Goal: Information Seeking & Learning: Learn about a topic

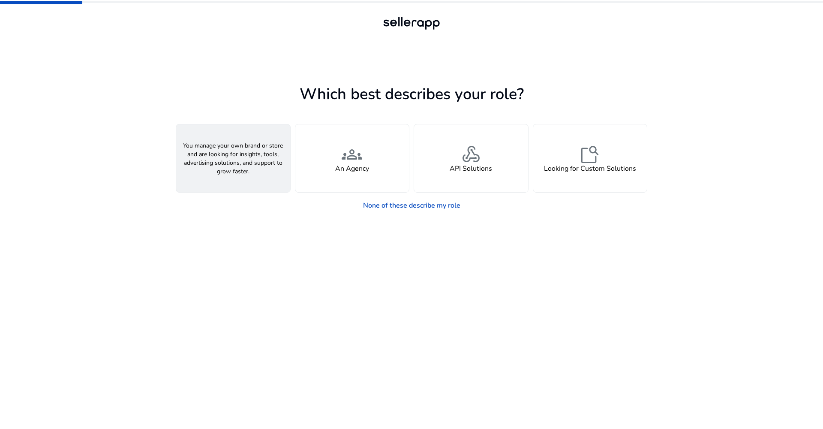
click at [231, 152] on span "person" at bounding box center [233, 154] width 21 height 21
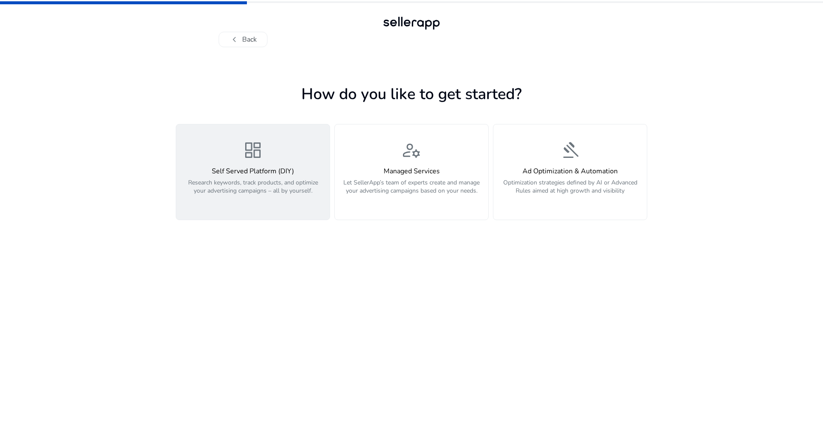
click at [238, 142] on div "dashboard Self Served Platform (DIY) Research keywords, track products, and opt…" at bounding box center [252, 172] width 143 height 64
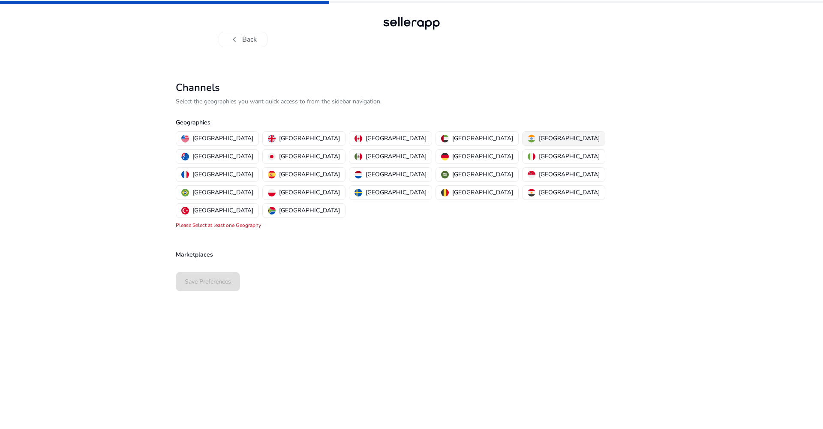
click at [539, 142] on p "[GEOGRAPHIC_DATA]" at bounding box center [569, 138] width 61 height 9
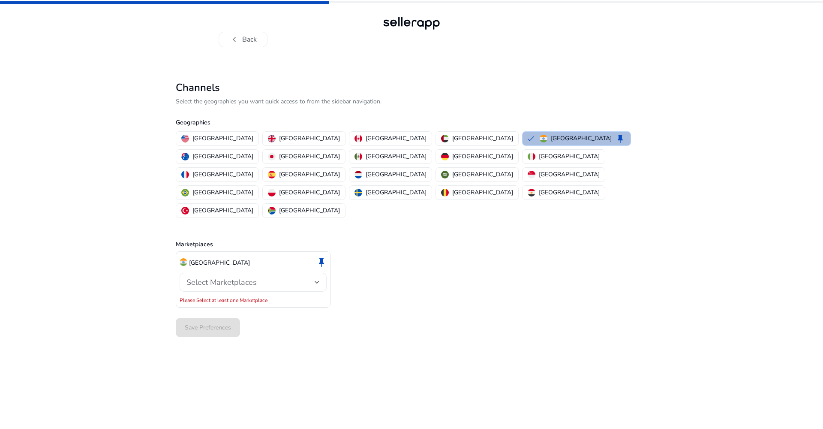
click at [298, 277] on div "Select Marketplaces" at bounding box center [251, 281] width 128 height 9
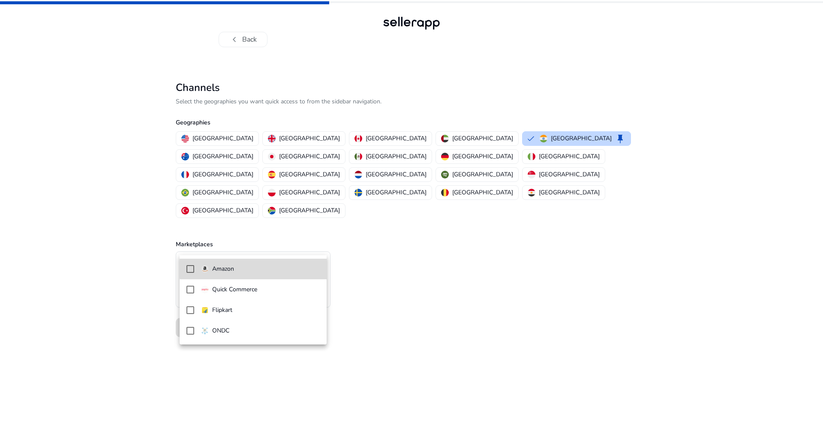
click at [271, 268] on span "Amazon" at bounding box center [260, 268] width 119 height 9
click at [391, 261] on div at bounding box center [411, 214] width 823 height 429
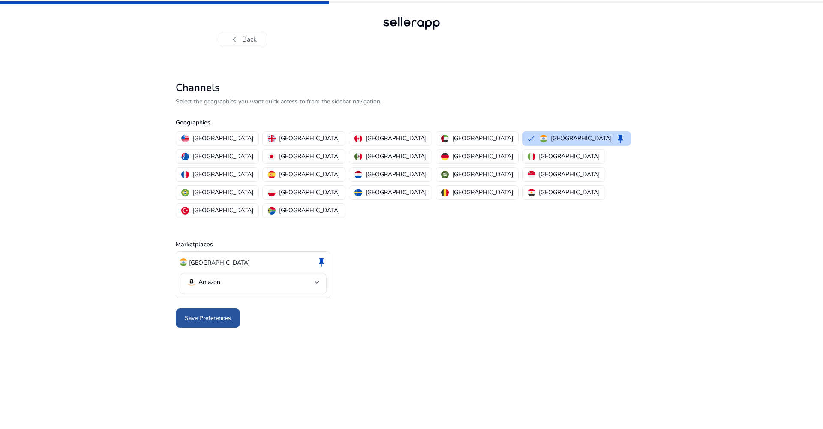
click at [220, 313] on span "Save Preferences" at bounding box center [208, 317] width 46 height 9
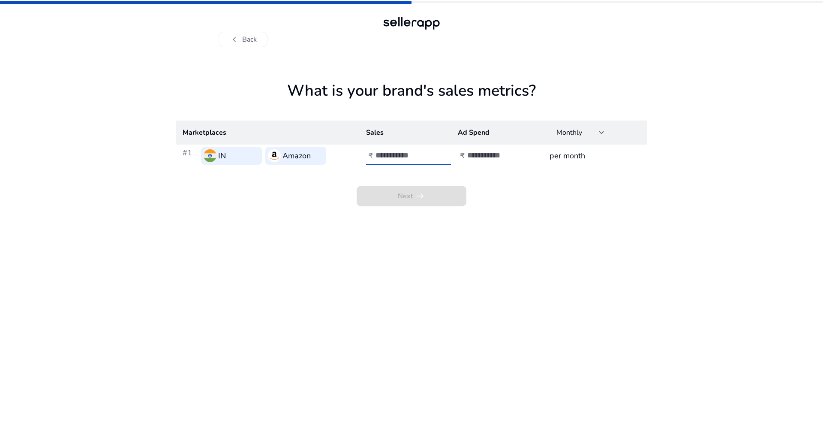
click at [388, 155] on input "number" at bounding box center [405, 154] width 58 height 9
type input "*****"
click at [496, 157] on input "number" at bounding box center [496, 154] width 58 height 9
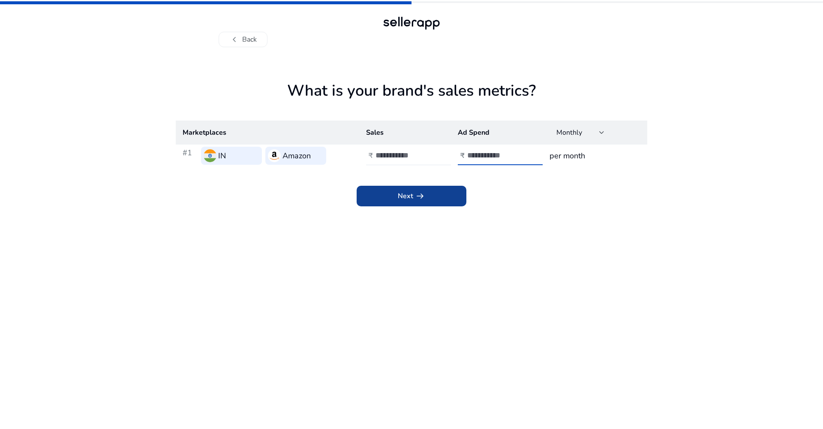
type input "****"
click at [450, 190] on span at bounding box center [412, 196] width 110 height 21
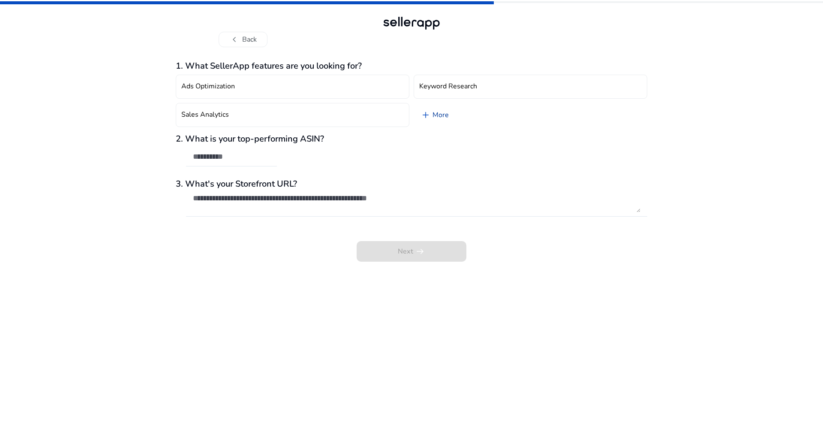
click at [454, 120] on link "add More" at bounding box center [435, 115] width 42 height 24
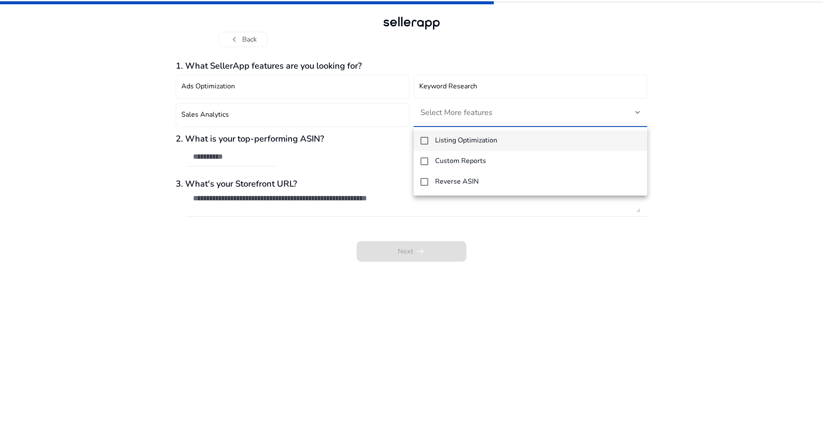
click at [458, 111] on div at bounding box center [411, 214] width 823 height 429
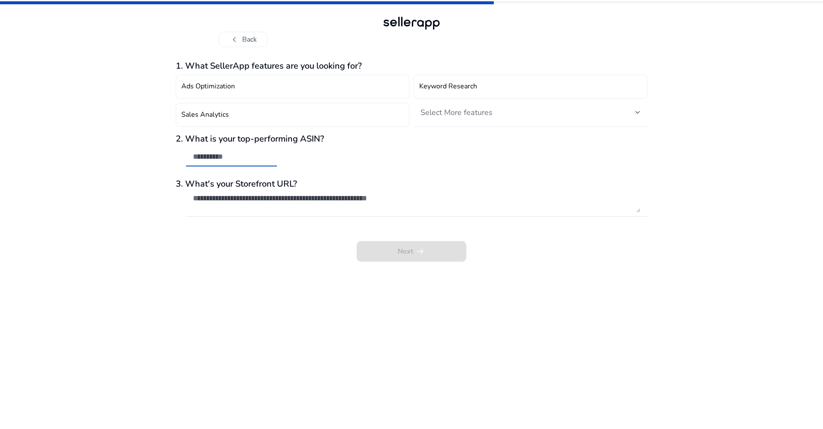
click at [231, 160] on input "text" at bounding box center [231, 156] width 77 height 9
paste input "**********"
type input "**********"
click at [212, 205] on textarea at bounding box center [417, 202] width 448 height 19
paste textarea "**********"
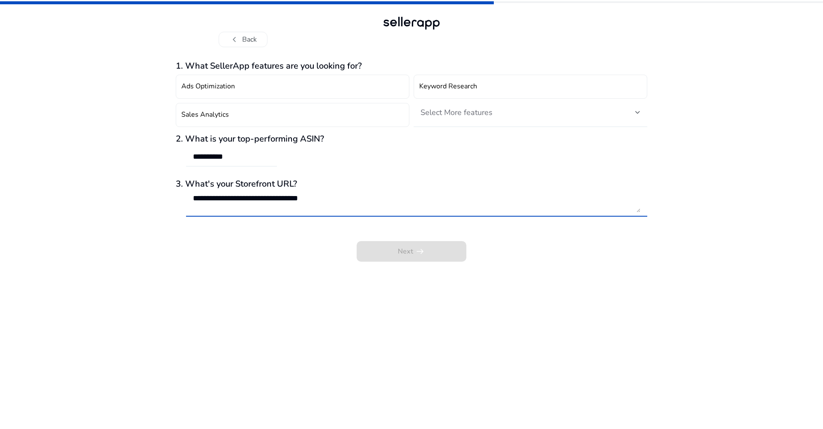
type textarea "**********"
click at [530, 265] on app-questions-diy "**********" at bounding box center [412, 245] width 472 height 368
click at [438, 255] on div "Next arrow_right_alt" at bounding box center [412, 245] width 472 height 33
click at [340, 196] on textarea "**********" at bounding box center [417, 202] width 448 height 19
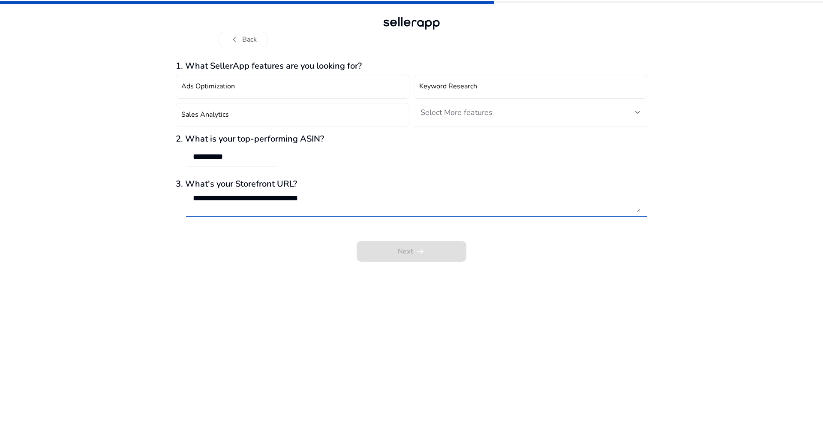
click at [340, 196] on textarea "**********" at bounding box center [417, 202] width 448 height 19
paste textarea "**********"
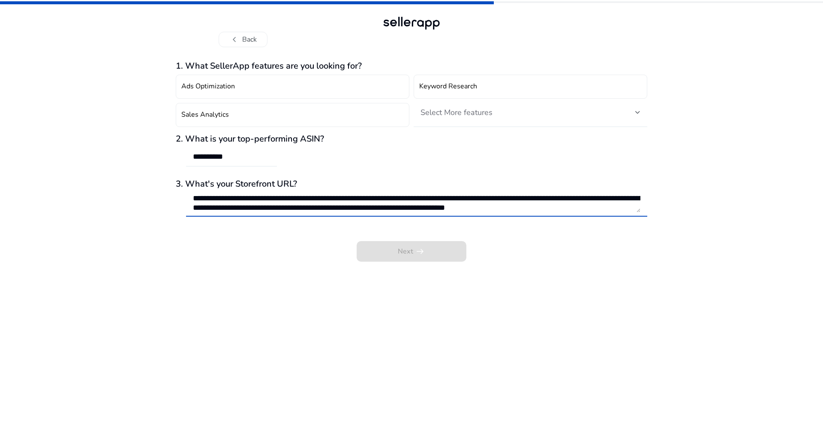
scroll to position [9, 0]
type textarea "**********"
click at [412, 255] on div "Next arrow_right_alt" at bounding box center [412, 245] width 472 height 33
click at [416, 253] on div "Next arrow_right_alt" at bounding box center [412, 245] width 472 height 33
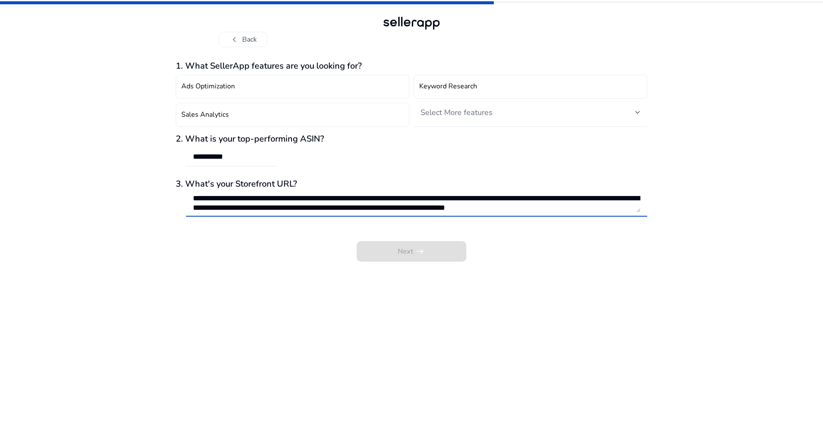
click at [401, 200] on textarea "**********" at bounding box center [417, 202] width 448 height 19
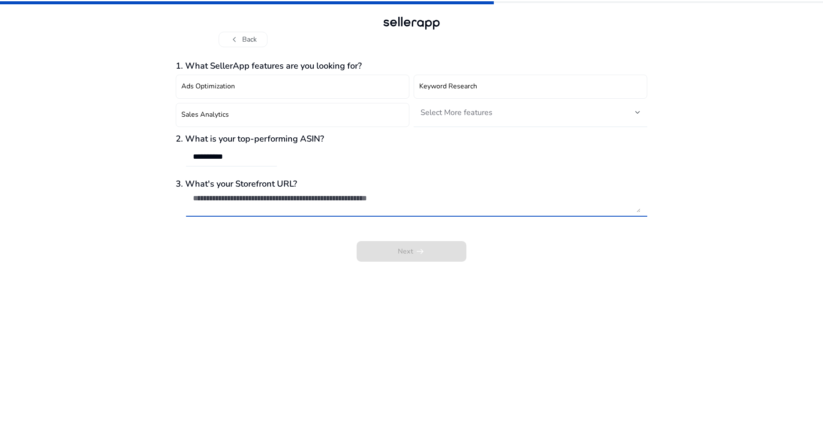
paste textarea "**********"
type textarea "**********"
click at [521, 226] on div "**********" at bounding box center [412, 161] width 472 height 201
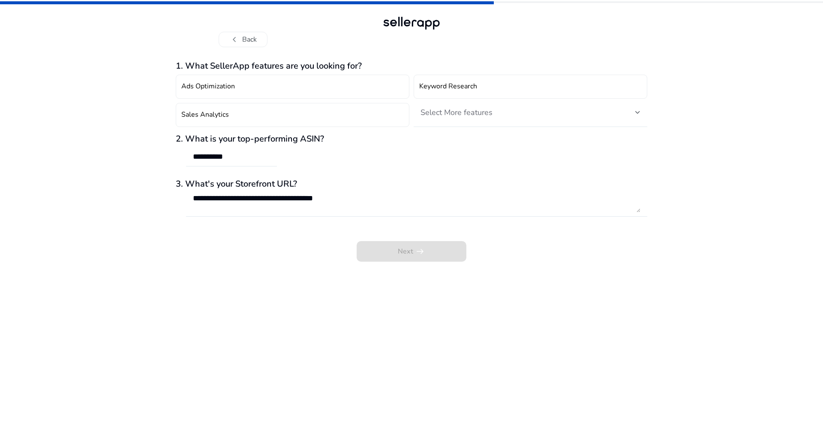
click at [467, 256] on div "Next arrow_right_alt" at bounding box center [412, 245] width 472 height 33
click at [511, 115] on div "Select More features" at bounding box center [528, 112] width 215 height 9
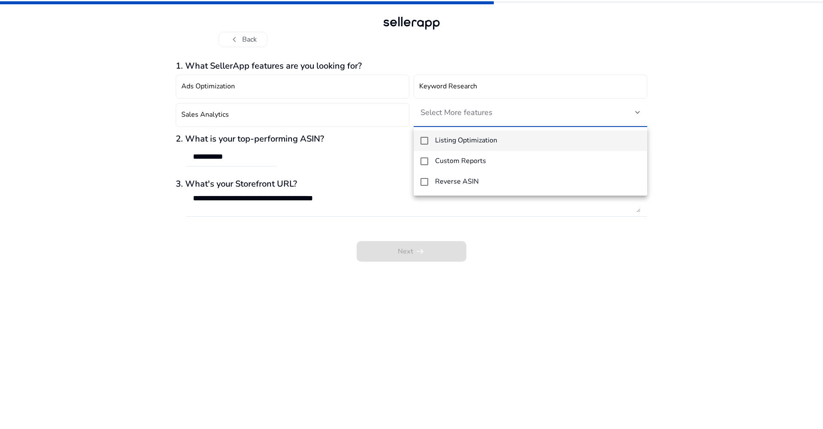
click at [511, 115] on div at bounding box center [411, 214] width 823 height 429
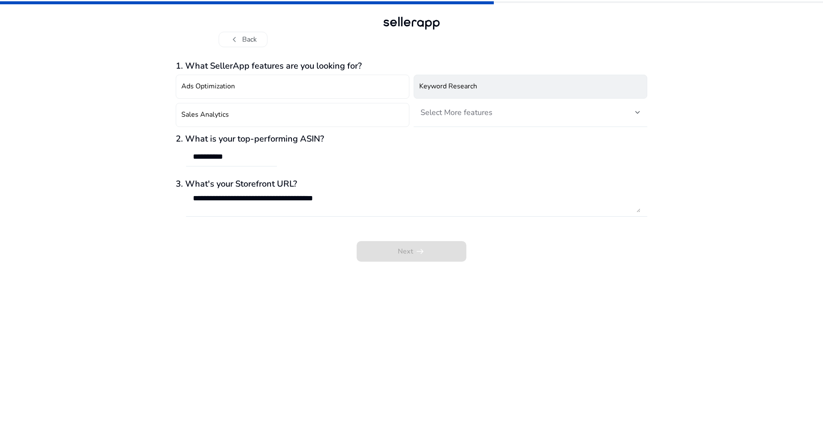
click at [493, 81] on button "Keyword Research" at bounding box center [531, 87] width 234 height 24
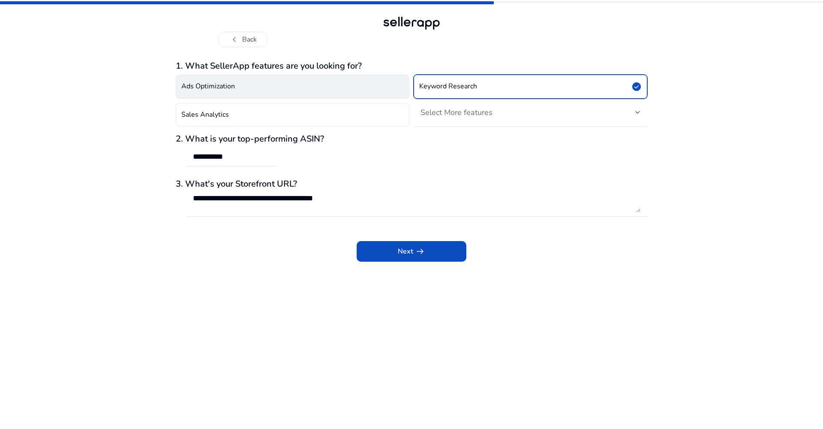
click at [319, 93] on button "Ads Optimization" at bounding box center [293, 87] width 234 height 24
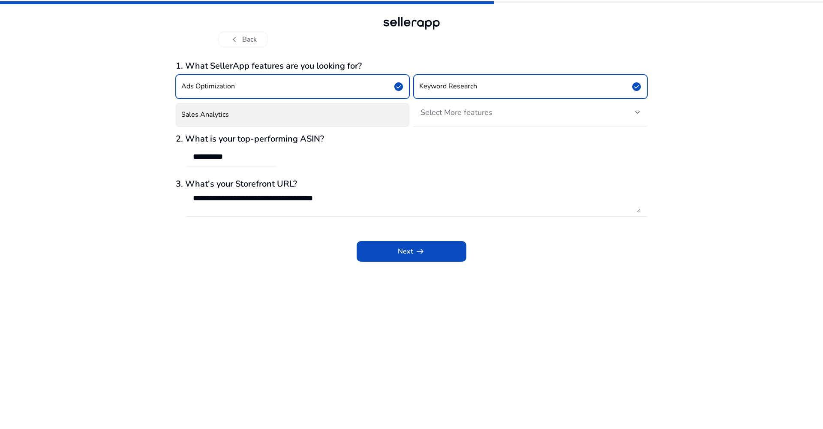
click at [318, 106] on button "Sales Analytics" at bounding box center [293, 115] width 234 height 24
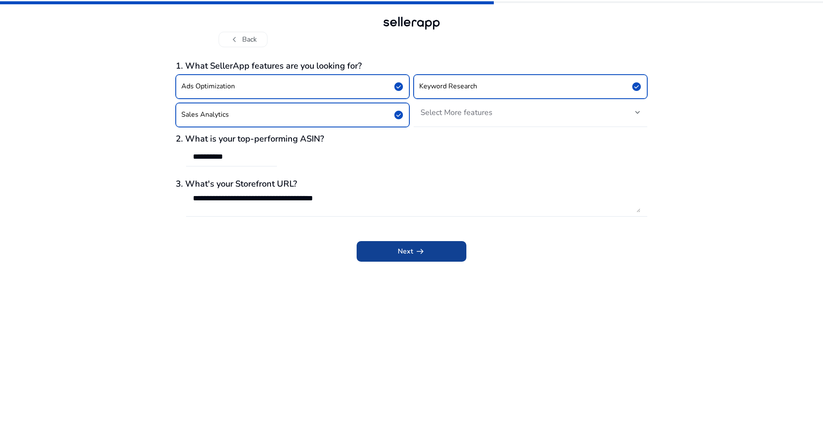
click at [388, 252] on span at bounding box center [412, 251] width 110 height 21
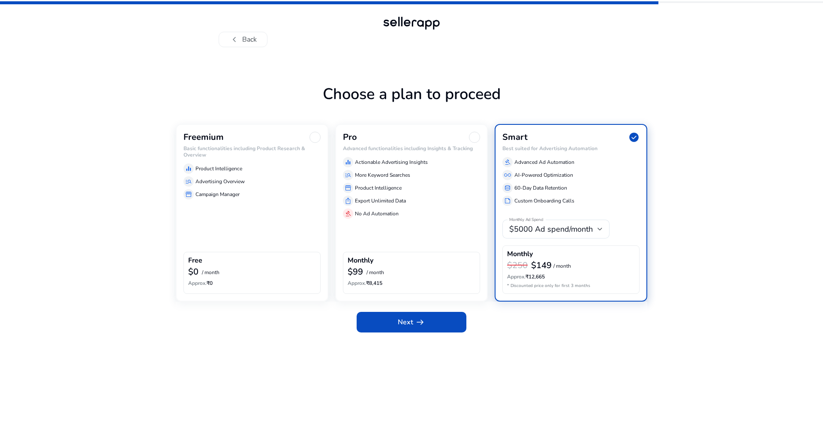
click at [270, 172] on div "equalizer Product Intelligence" at bounding box center [252, 168] width 137 height 10
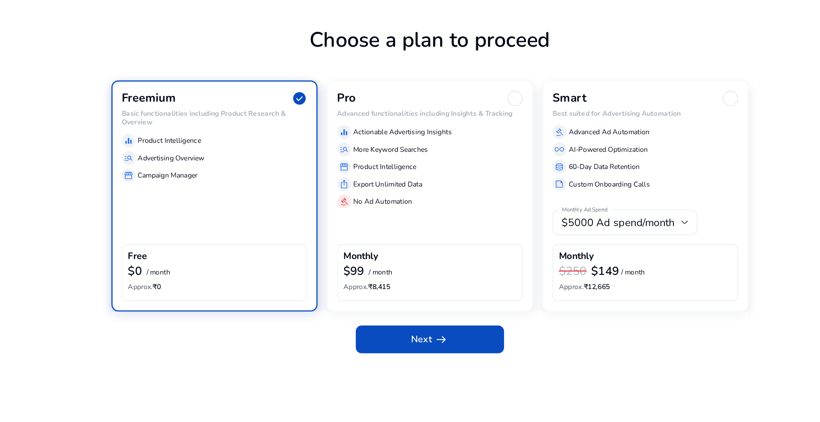
click at [304, 295] on div "Next arrow_right_alt" at bounding box center [411, 314] width 472 height 38
click at [397, 310] on span "Next arrow_right_alt" at bounding box center [410, 315] width 27 height 10
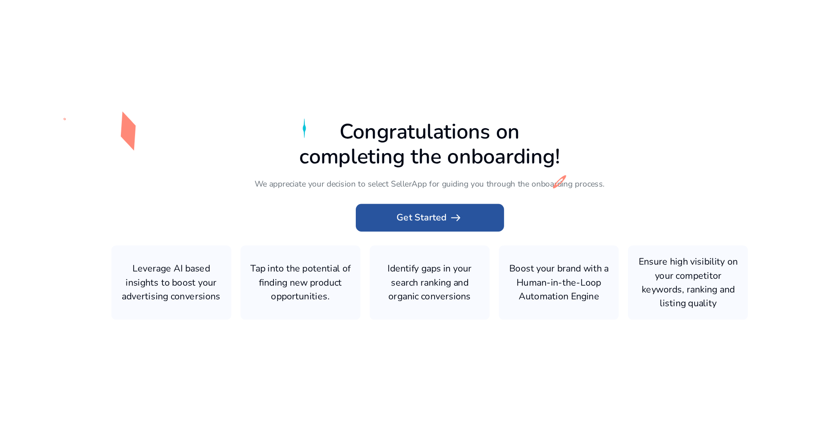
click at [386, 220] on span "Get Started arrow_right_alt" at bounding box center [410, 225] width 49 height 10
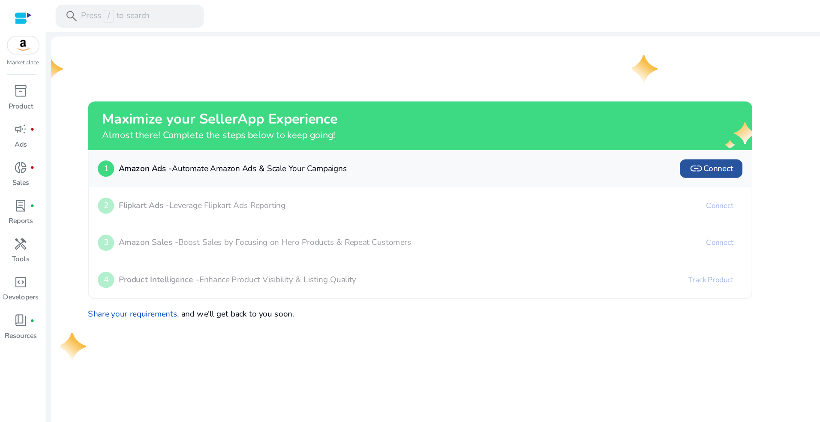
click at [533, 123] on span "link Connect" at bounding box center [526, 125] width 33 height 10
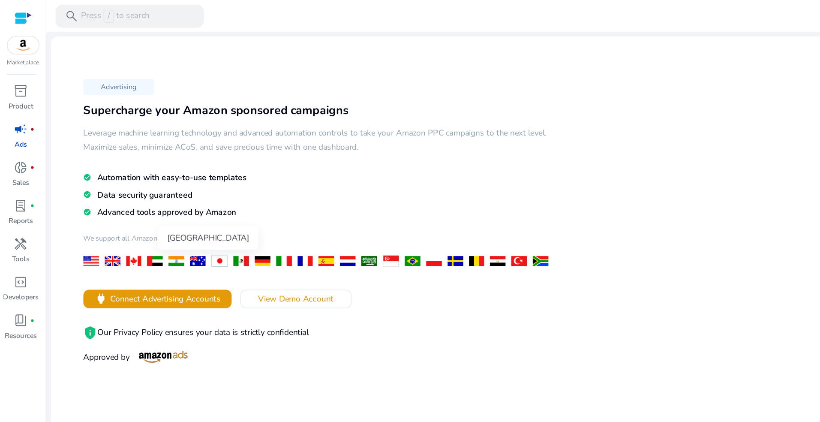
click at [129, 193] on div at bounding box center [131, 193] width 12 height 7
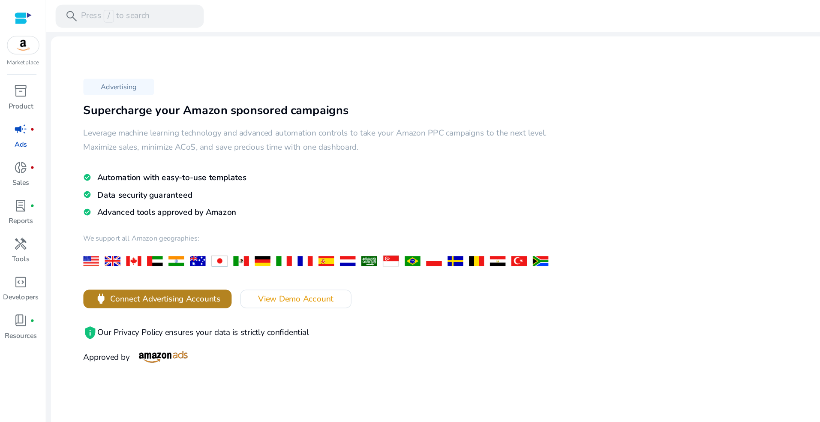
click at [140, 222] on span "Connect Advertising Accounts" at bounding box center [122, 221] width 82 height 9
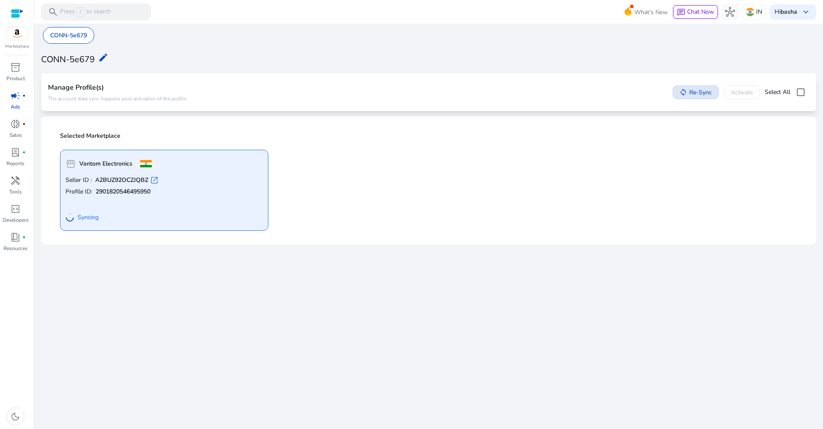
click at [682, 91] on mat-icon "sync" at bounding box center [684, 92] width 8 height 8
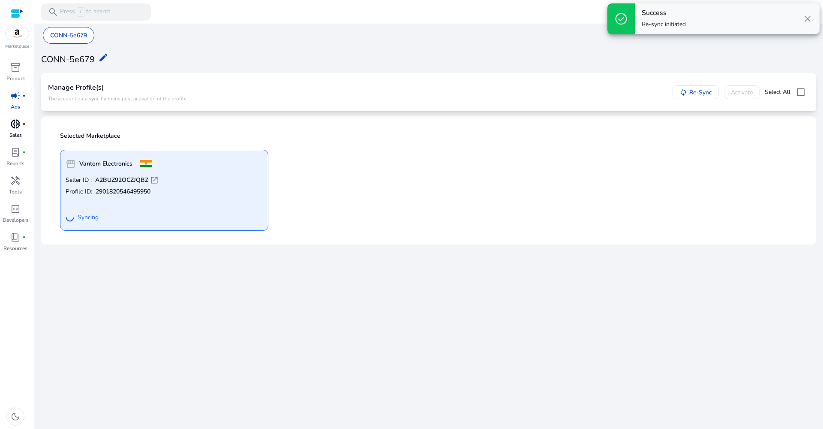
click at [17, 132] on p "Sales" at bounding box center [15, 135] width 12 height 8
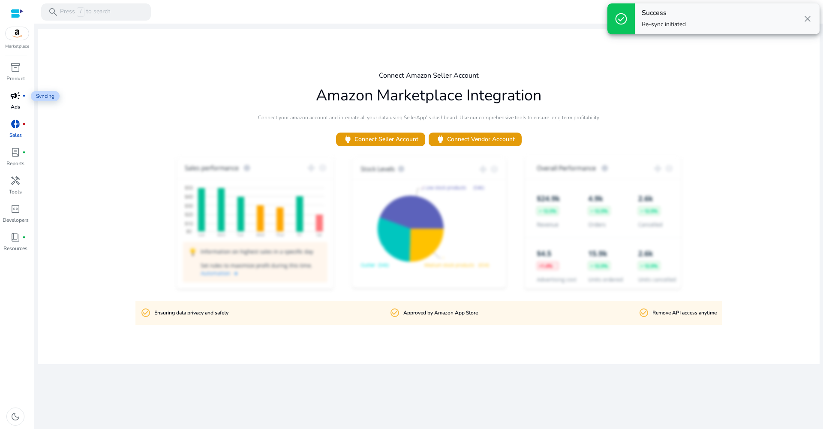
click at [20, 95] on span "campaign" at bounding box center [15, 95] width 10 height 10
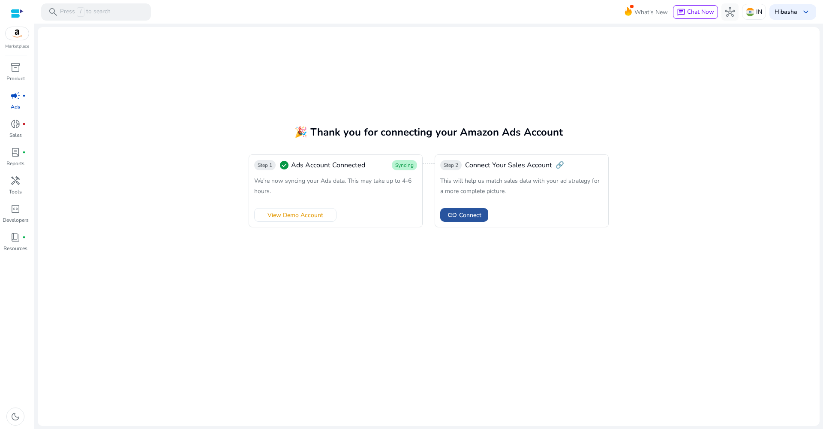
click at [472, 214] on span "Connect" at bounding box center [470, 215] width 22 height 9
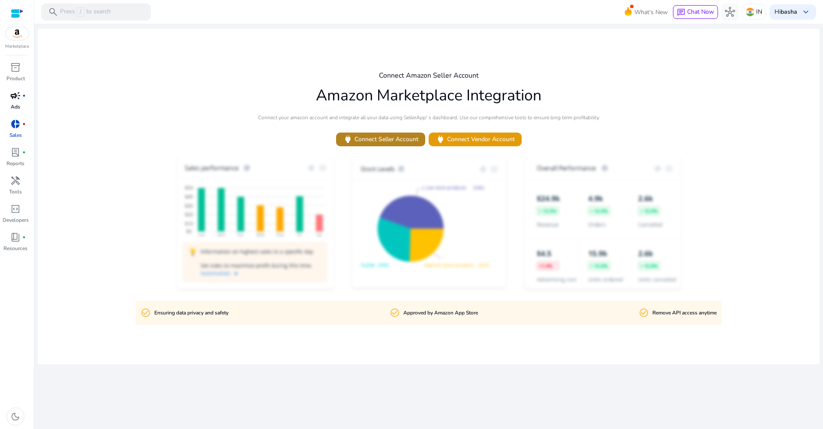
click at [373, 144] on span at bounding box center [380, 139] width 89 height 21
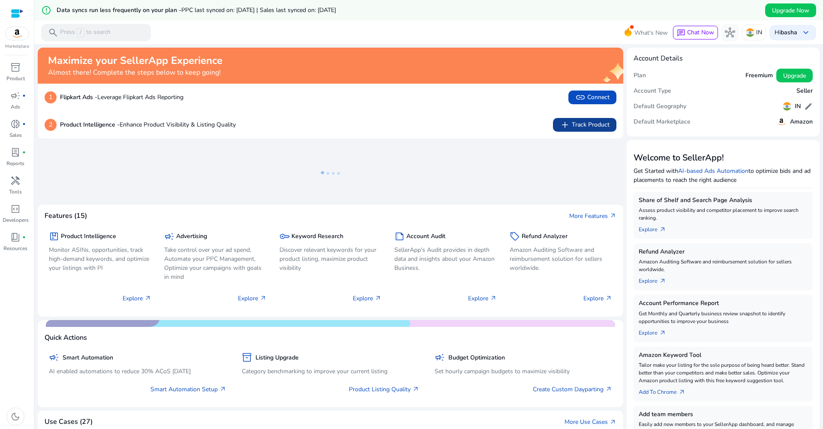
click at [563, 123] on span "add" at bounding box center [565, 125] width 10 height 10
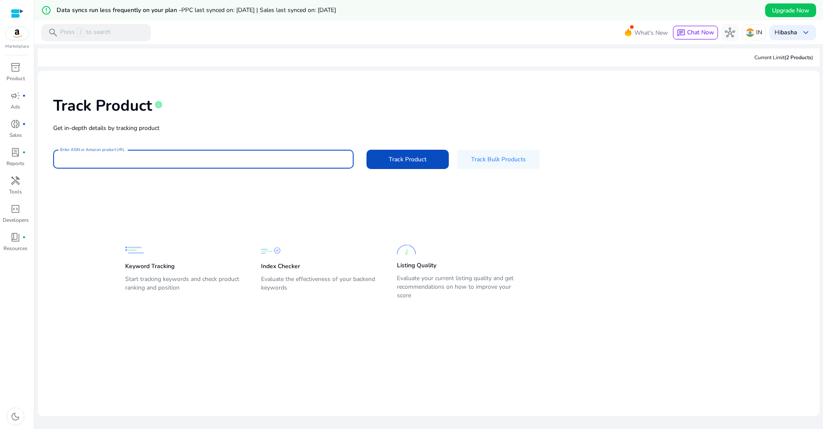
click at [273, 159] on input "Enter ASIN or Amazon product URL" at bounding box center [203, 158] width 287 height 9
paste input "**********"
type input "**********"
click at [273, 159] on input "**********" at bounding box center [203, 158] width 287 height 9
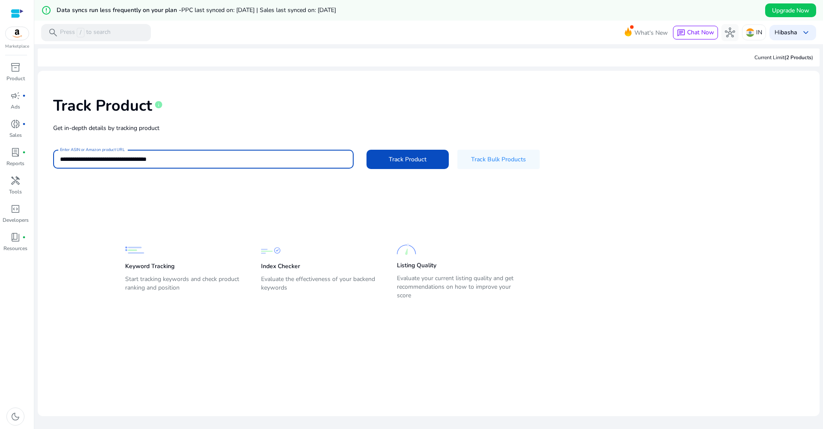
click at [273, 159] on input "**********" at bounding box center [203, 158] width 287 height 9
paste input "**********"
type input "**********"
click at [398, 156] on span "Track Product" at bounding box center [408, 159] width 38 height 9
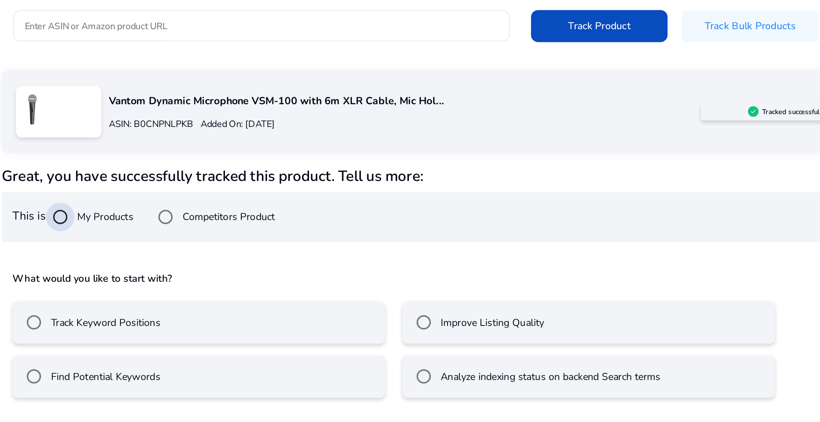
scroll to position [21, 0]
click at [87, 313] on label "Track Keyword Positions" at bounding box center [108, 317] width 68 height 9
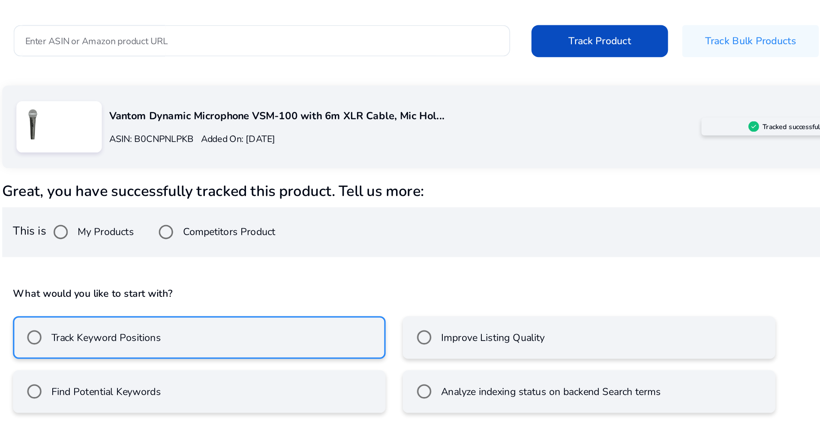
click at [86, 337] on mat-radio-button "Find Potential Keywords" at bounding box center [165, 350] width 225 height 26
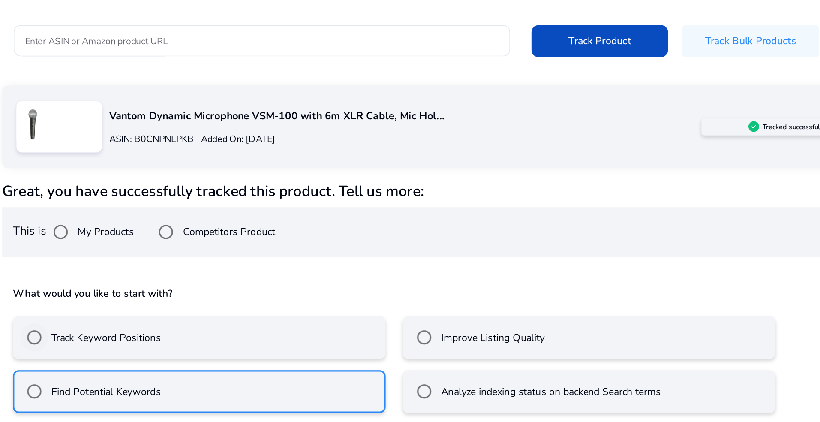
click at [86, 313] on label "Track Keyword Positions" at bounding box center [108, 317] width 68 height 9
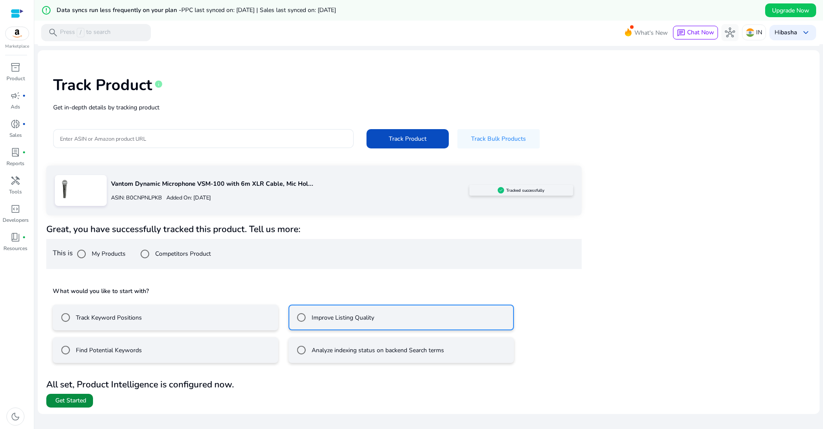
click at [78, 397] on span "Get Started" at bounding box center [70, 400] width 31 height 9
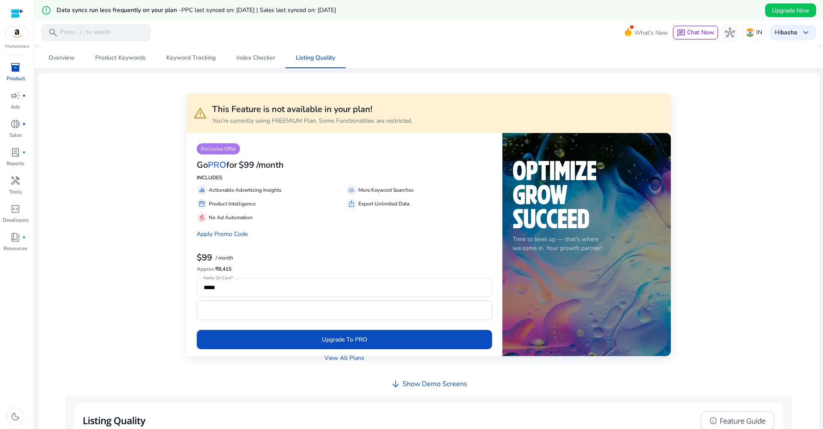
scroll to position [100, 0]
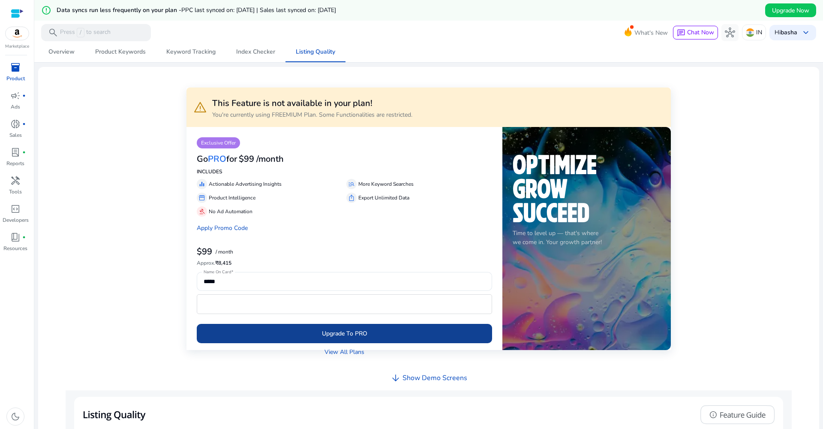
click at [262, 327] on span "submit" at bounding box center [344, 333] width 295 height 21
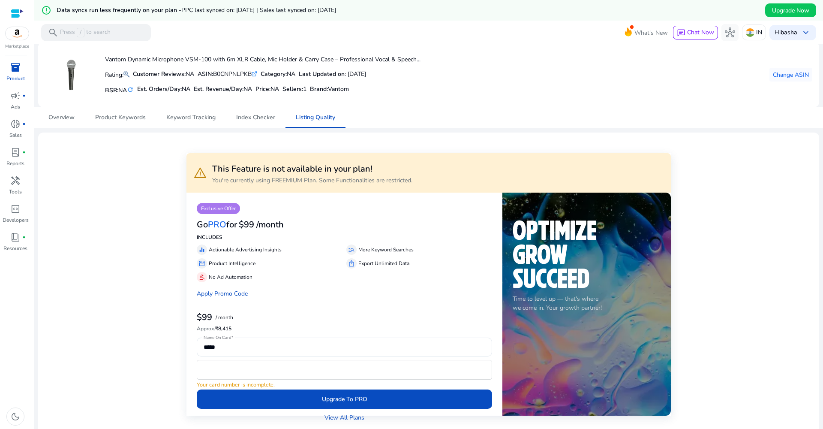
scroll to position [33, 0]
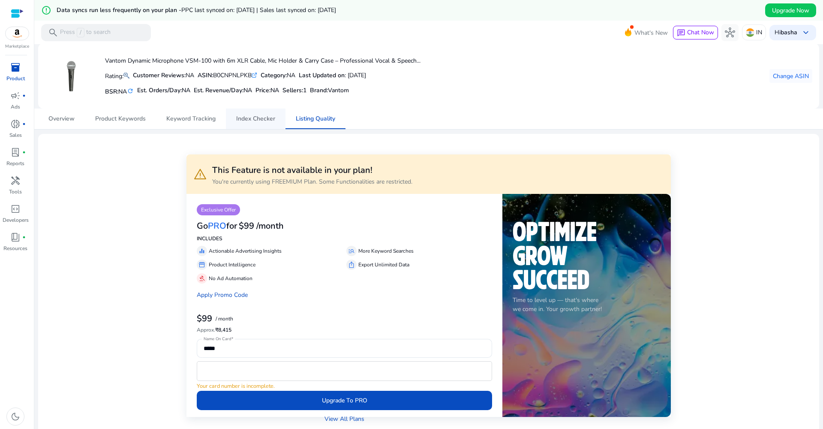
click at [252, 118] on span "Index Checker" at bounding box center [255, 119] width 39 height 6
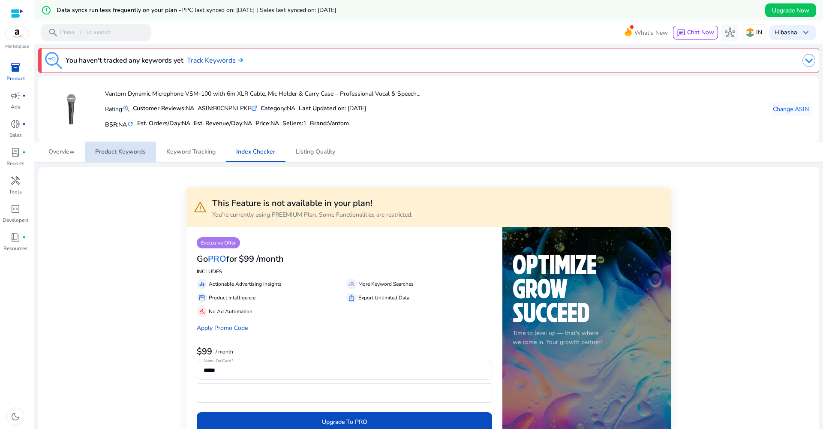
click at [137, 144] on span "Product Keywords" at bounding box center [120, 151] width 51 height 21
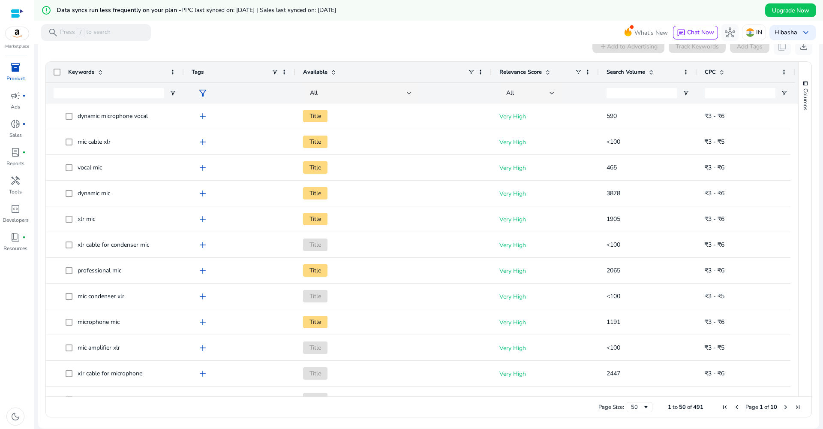
scroll to position [181, 0]
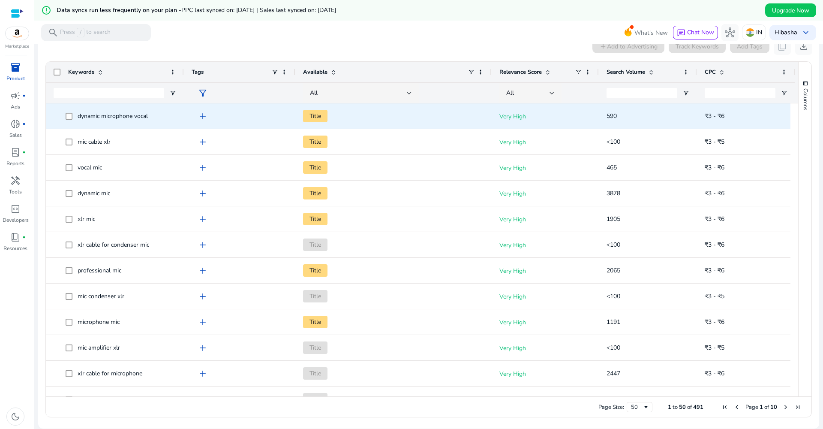
click at [203, 119] on span "add" at bounding box center [203, 116] width 10 height 10
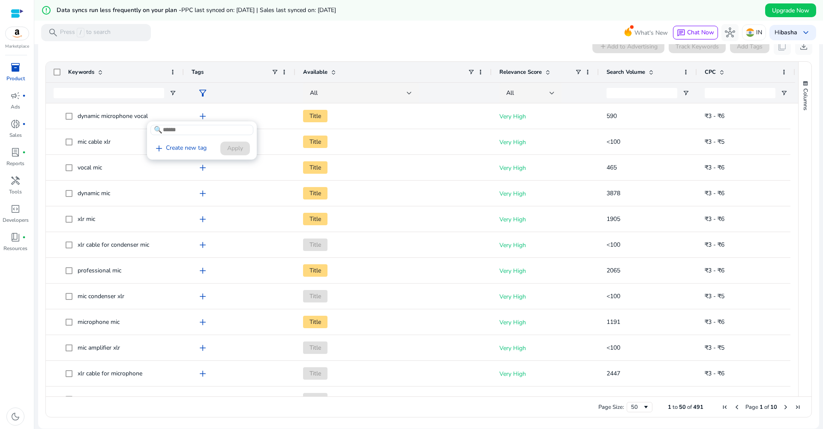
click at [203, 115] on div at bounding box center [411, 214] width 823 height 429
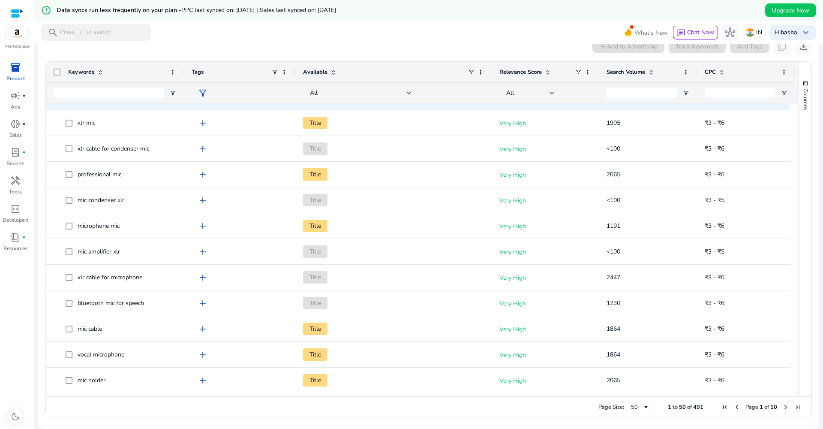
scroll to position [118, 0]
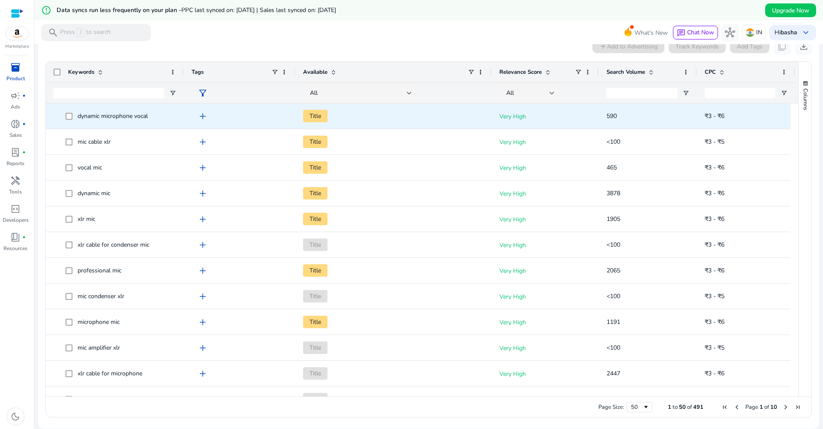
click at [320, 119] on span "Title" at bounding box center [315, 116] width 24 height 12
click at [260, 114] on div "add" at bounding box center [242, 116] width 92 height 16
click at [497, 117] on div "Very High" at bounding box center [545, 115] width 107 height 25
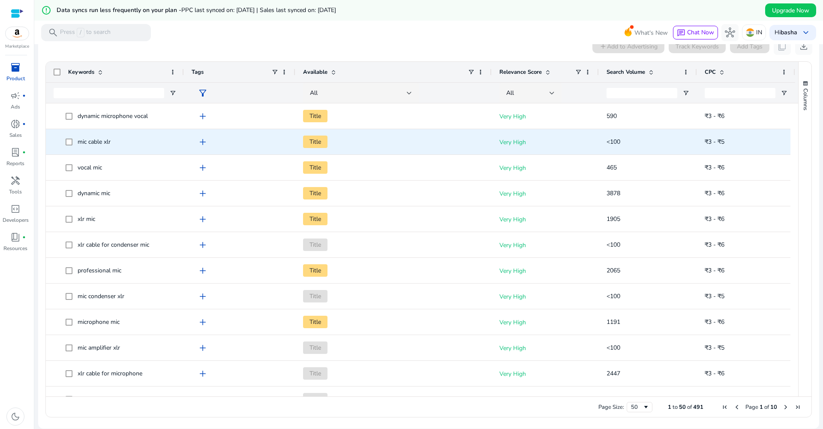
click at [628, 133] on span "<100" at bounding box center [648, 142] width 83 height 18
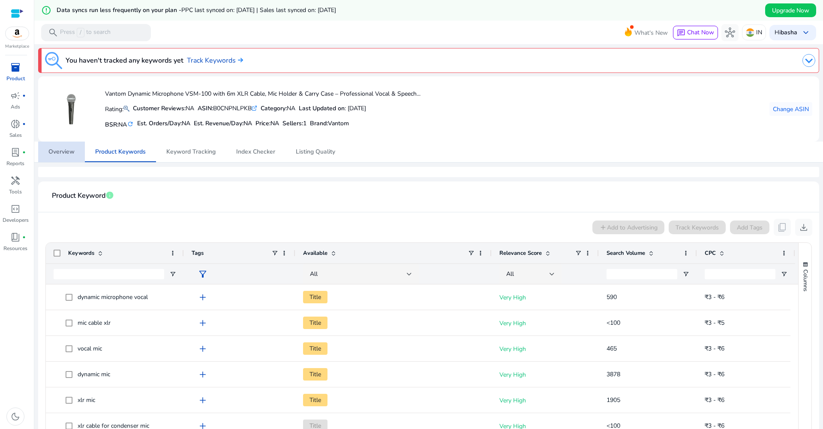
click at [65, 156] on span "Overview" at bounding box center [61, 151] width 26 height 21
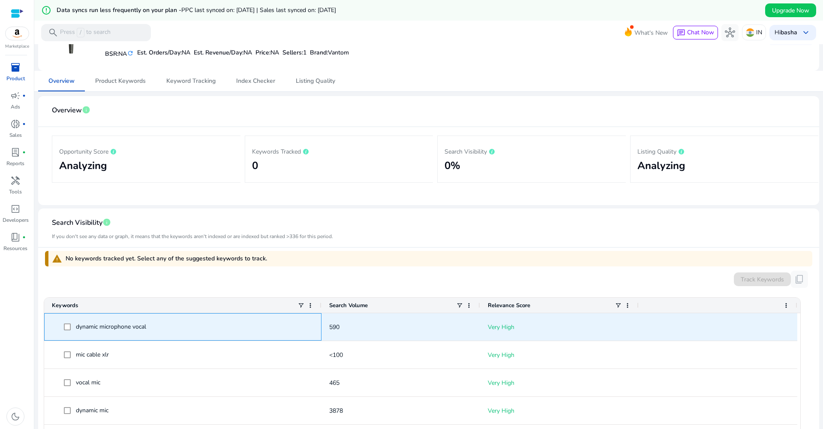
click at [133, 326] on span "dynamic microphone vocal" at bounding box center [111, 326] width 70 height 8
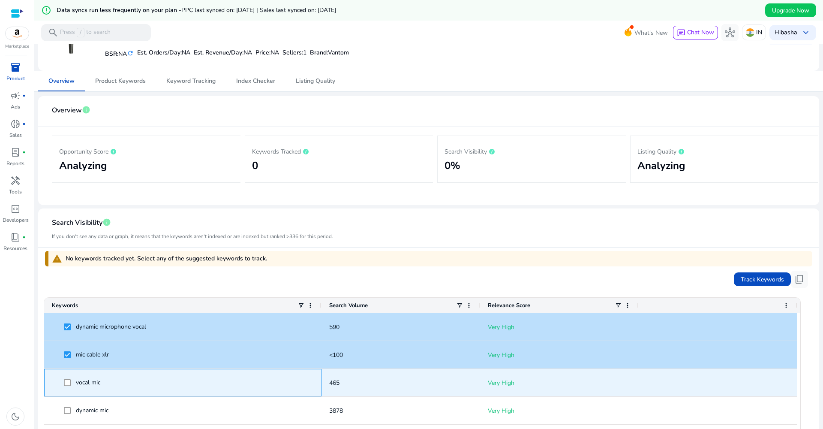
click at [67, 378] on span at bounding box center [70, 383] width 12 height 18
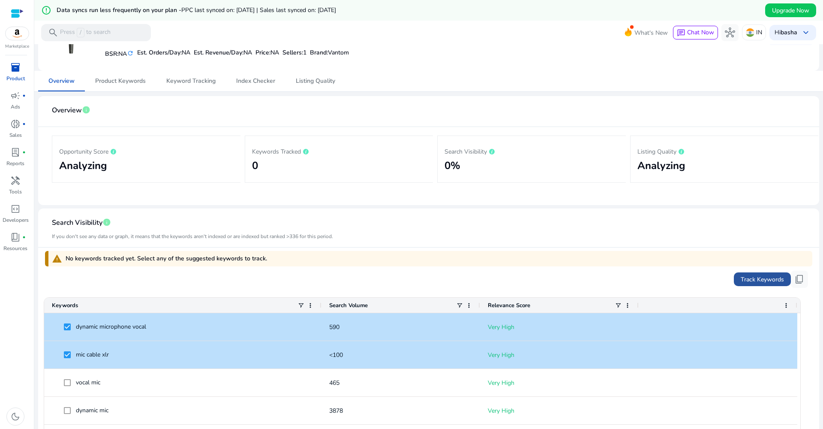
click at [753, 276] on span "Track Keywords" at bounding box center [762, 279] width 43 height 9
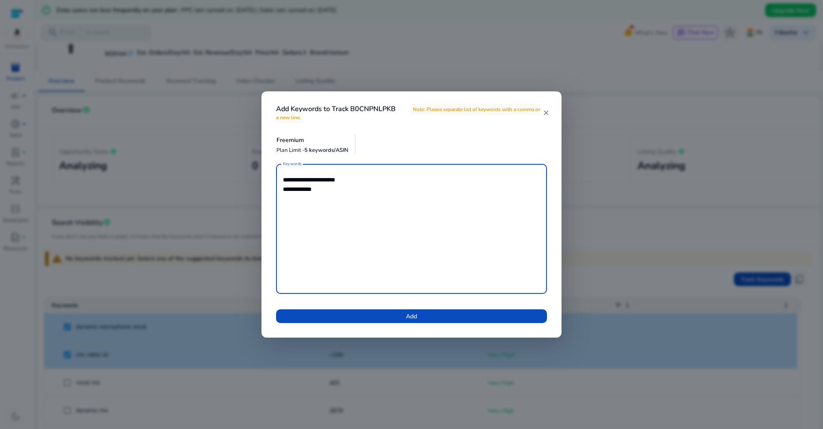
click at [546, 114] on mat-icon "close" at bounding box center [546, 113] width 7 height 8
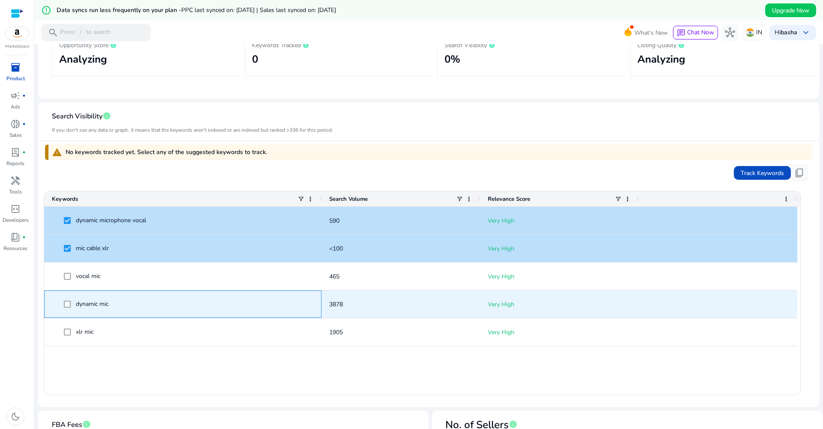
click at [62, 305] on span "dynamic mic" at bounding box center [183, 304] width 262 height 18
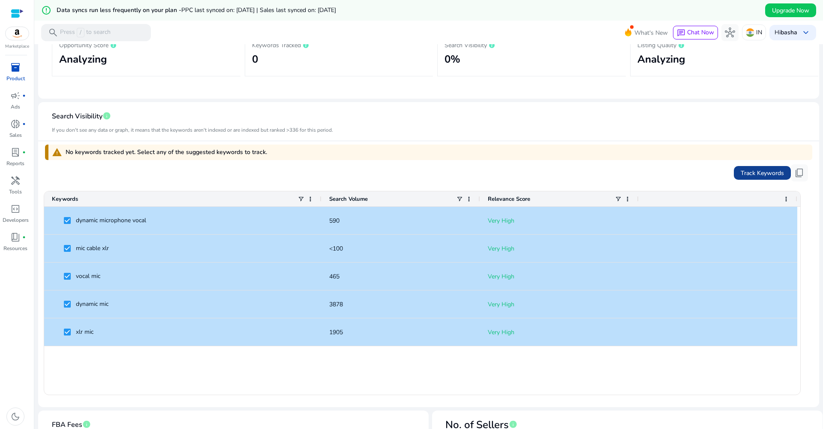
click at [744, 177] on span "Track Keywords" at bounding box center [762, 172] width 43 height 9
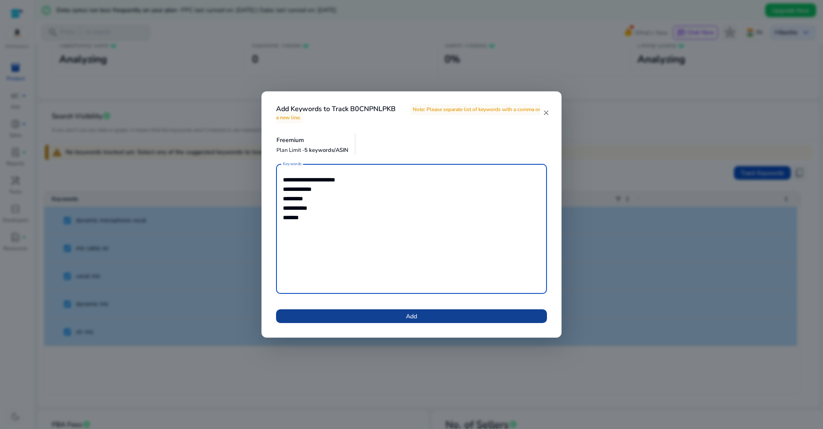
click at [515, 306] on span at bounding box center [411, 316] width 271 height 21
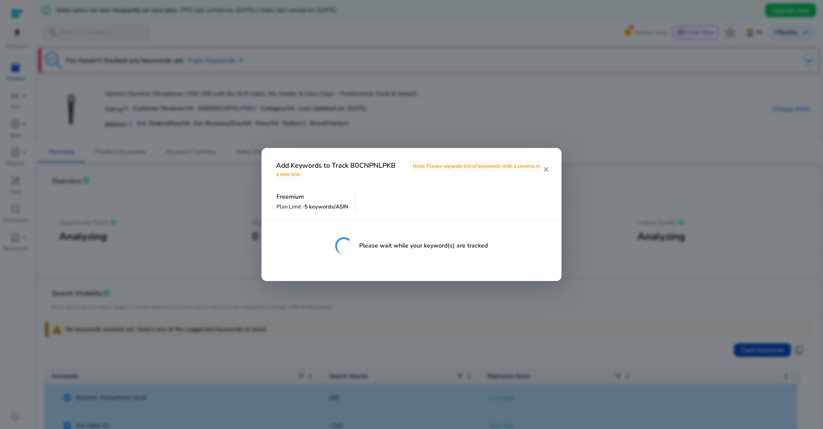
scroll to position [177, 0]
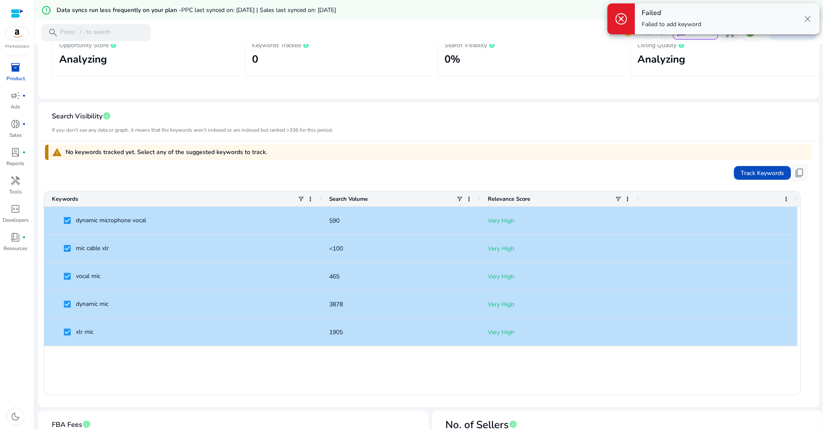
click at [667, 18] on div "Failed Failed to add keyword" at bounding box center [672, 19] width 60 height 20
click at [746, 165] on span at bounding box center [762, 172] width 57 height 21
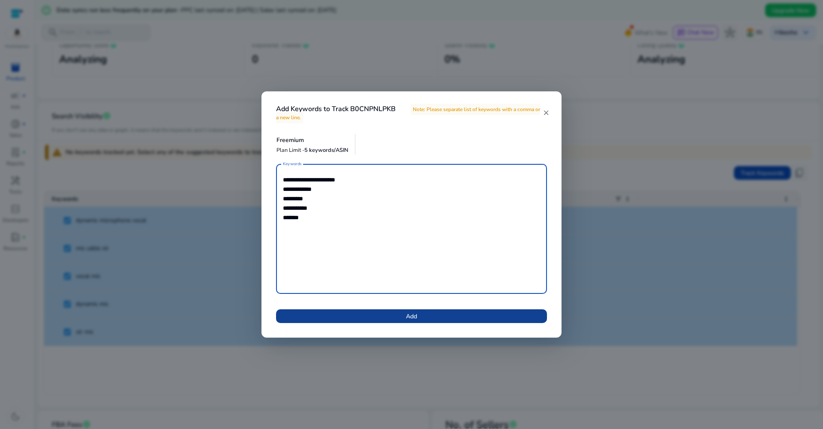
click at [403, 315] on span at bounding box center [411, 316] width 271 height 21
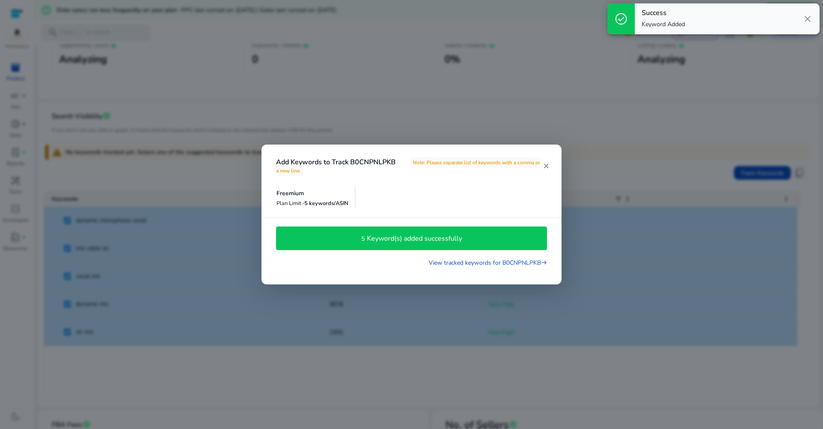
scroll to position [0, 0]
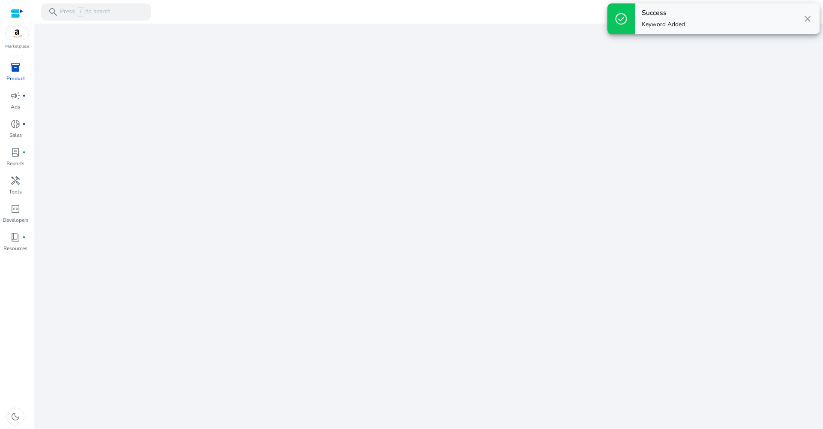
click at [400, 242] on div "We are getting things ready for you..." at bounding box center [429, 226] width 782 height 405
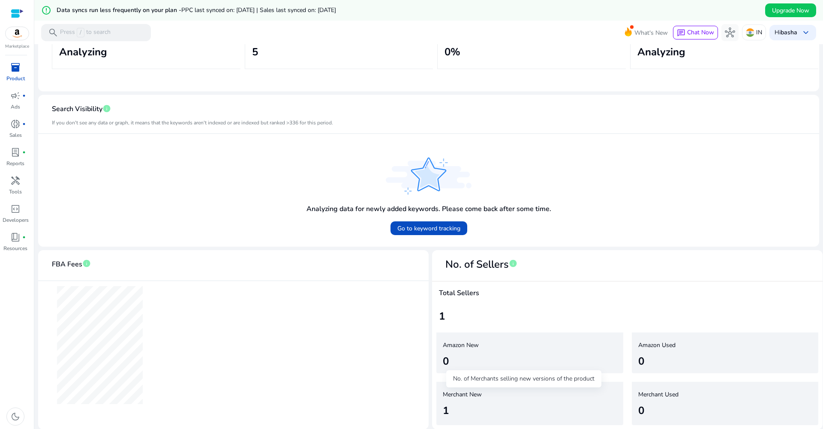
click at [474, 394] on h5 "Merchant New" at bounding box center [524, 394] width 163 height 7
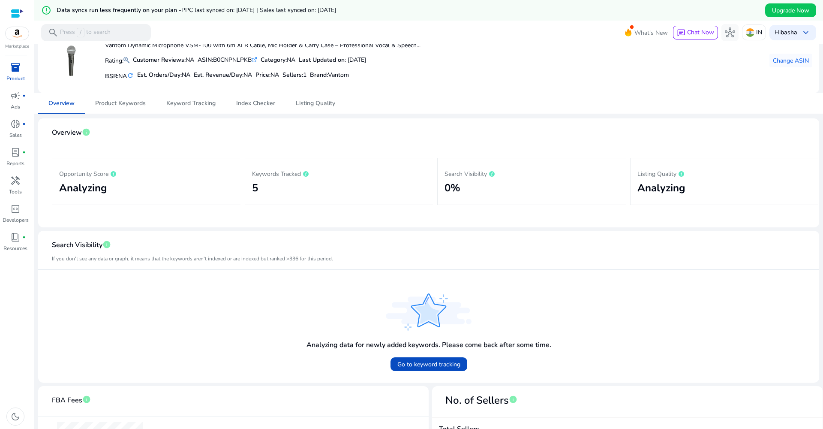
scroll to position [48, 0]
click at [424, 364] on span "Go to keyword tracking" at bounding box center [428, 365] width 63 height 9
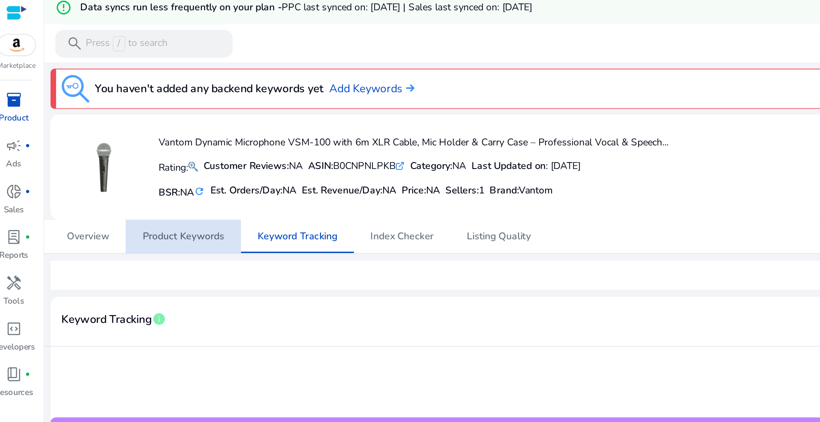
click at [109, 141] on span "Product Keywords" at bounding box center [120, 151] width 51 height 21
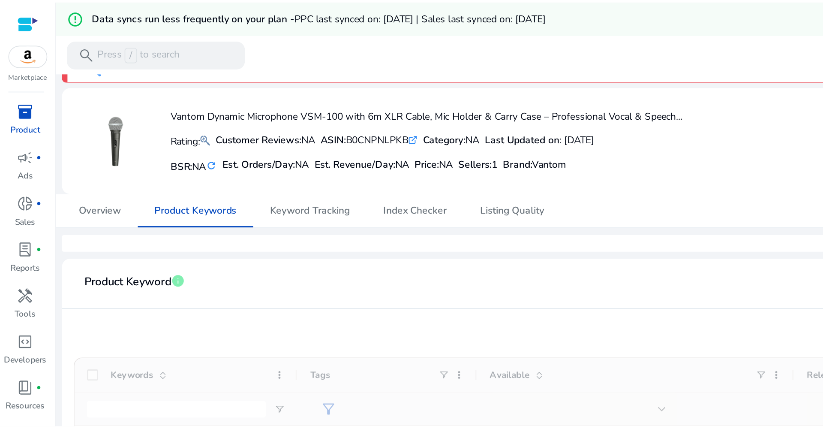
scroll to position [24, 0]
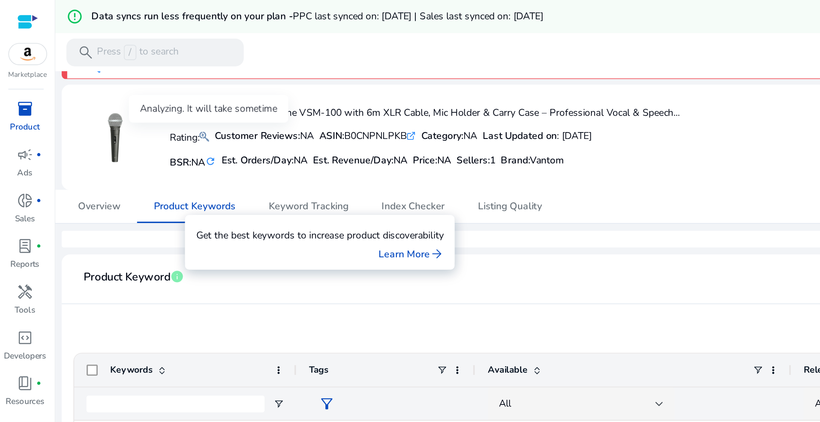
click at [129, 84] on mat-icon at bounding box center [126, 84] width 6 height 10
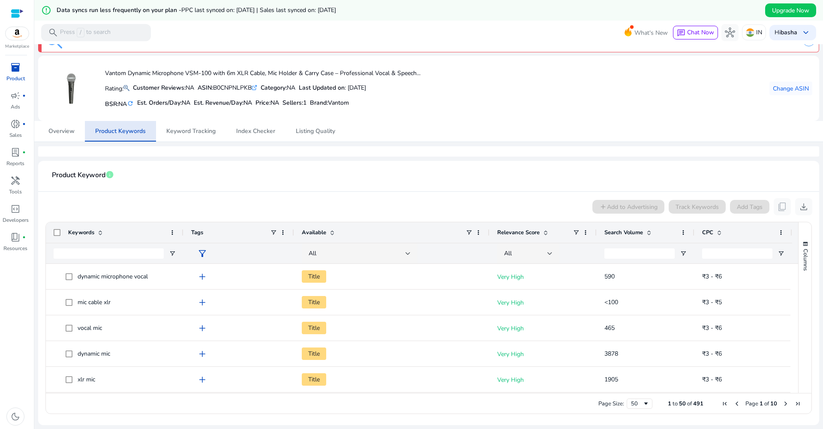
scroll to position [21, 0]
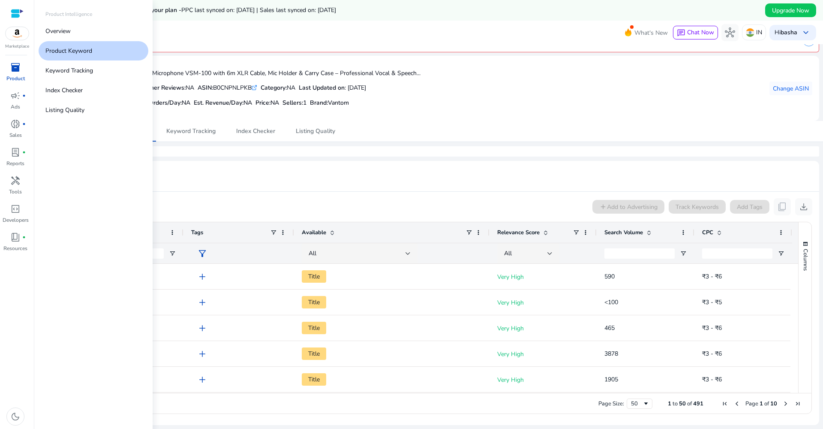
click at [21, 66] on span "inventory_2" at bounding box center [15, 67] width 10 height 10
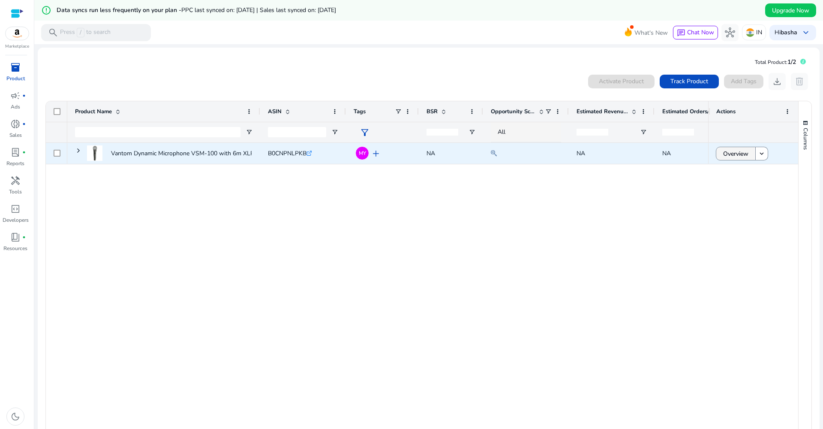
click at [726, 159] on span "Overview" at bounding box center [735, 154] width 25 height 18
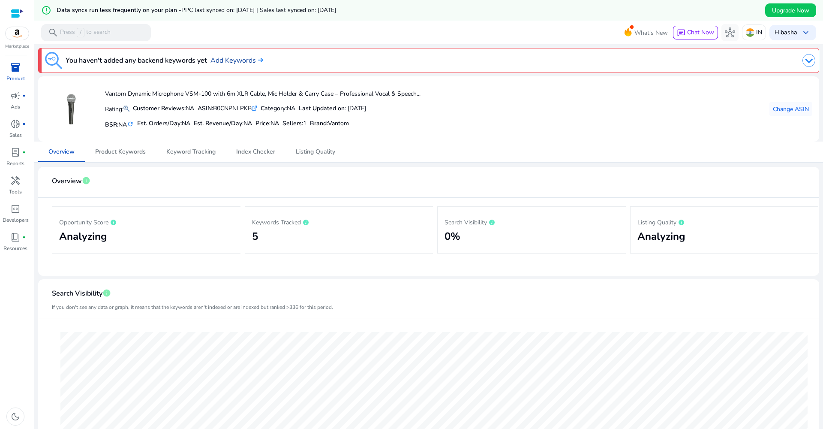
click at [222, 61] on link "Add Keywords" at bounding box center [237, 60] width 53 height 10
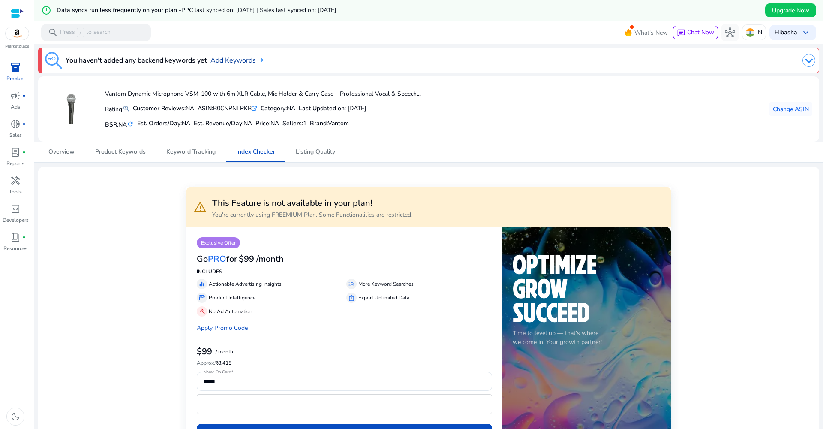
click at [222, 61] on link "Add Keywords" at bounding box center [237, 60] width 53 height 10
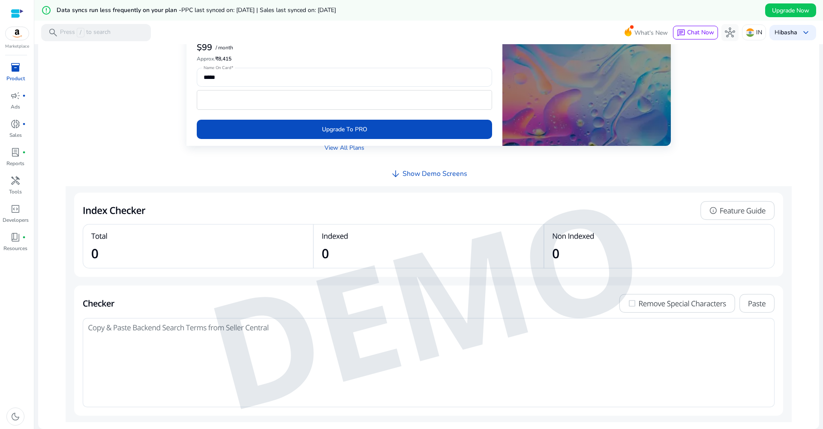
scroll to position [304, 0]
click at [399, 349] on img at bounding box center [429, 305] width 726 height 236
click at [377, 297] on img at bounding box center [429, 305] width 726 height 236
click at [430, 175] on h4 "Show Demo Screens" at bounding box center [435, 174] width 65 height 8
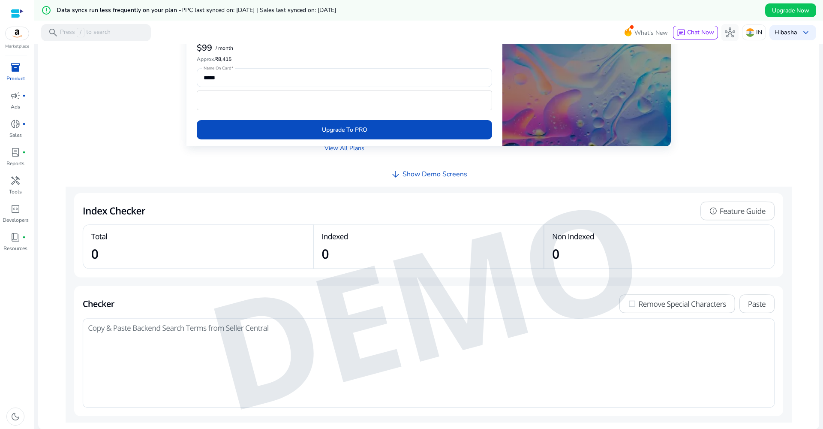
click at [362, 281] on img at bounding box center [429, 305] width 726 height 236
click at [188, 386] on img at bounding box center [429, 305] width 726 height 236
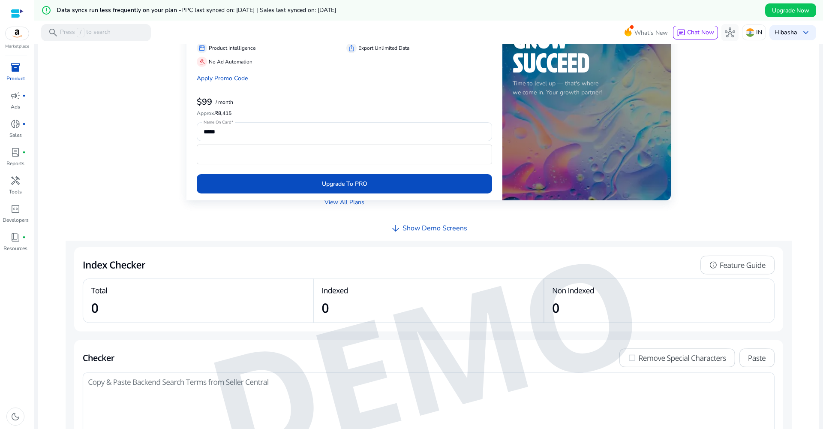
scroll to position [232, 0]
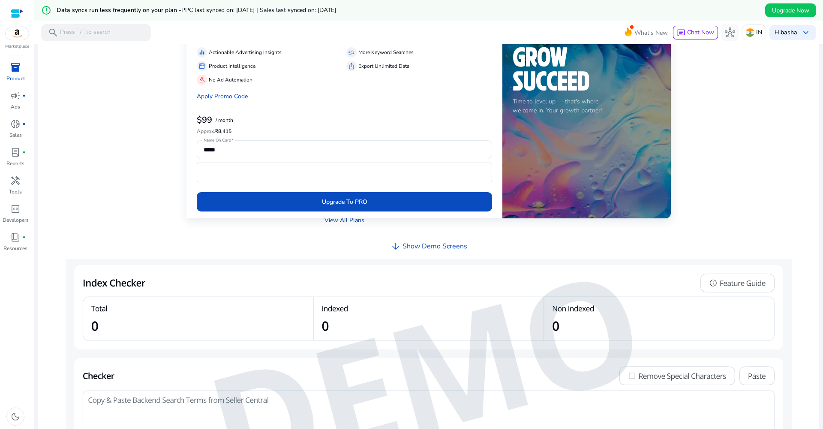
click at [357, 220] on link "View All Plans" at bounding box center [345, 220] width 40 height 9
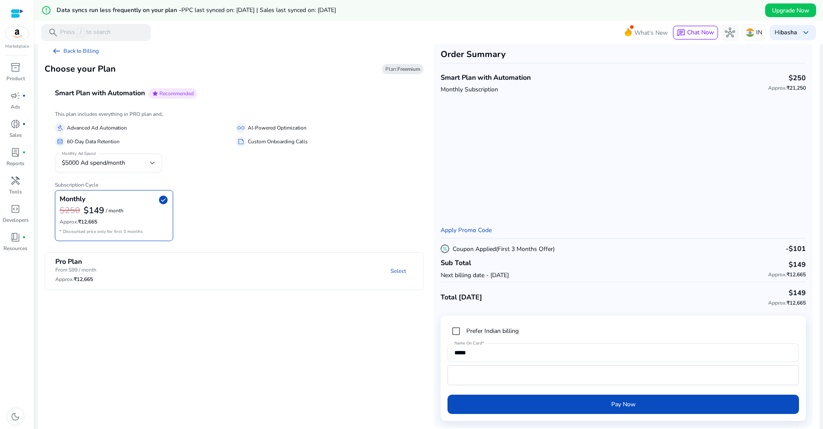
scroll to position [14, 0]
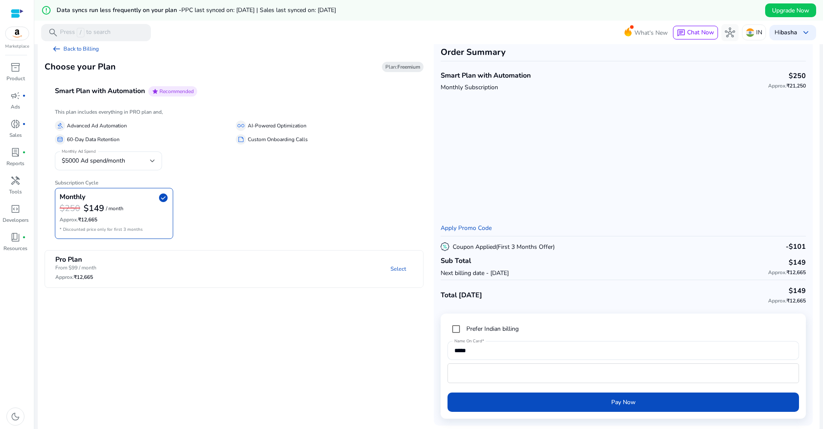
click at [314, 260] on mat-panel-description "Select" at bounding box center [301, 269] width 244 height 27
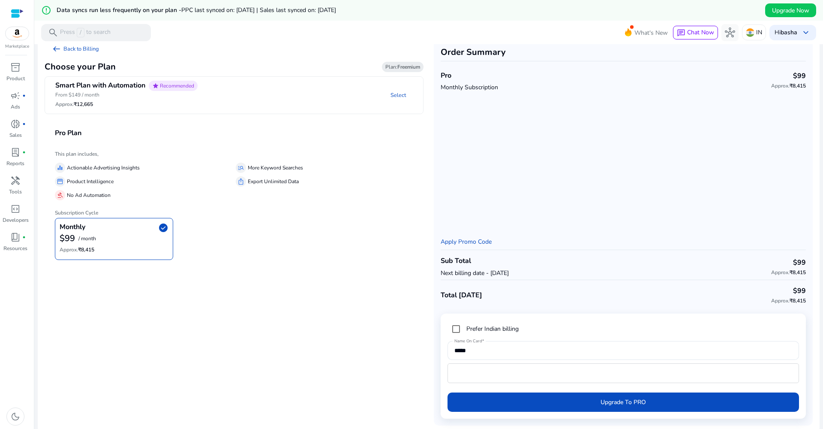
click at [304, 87] on mat-panel-description "Select" at bounding box center [314, 95] width 219 height 29
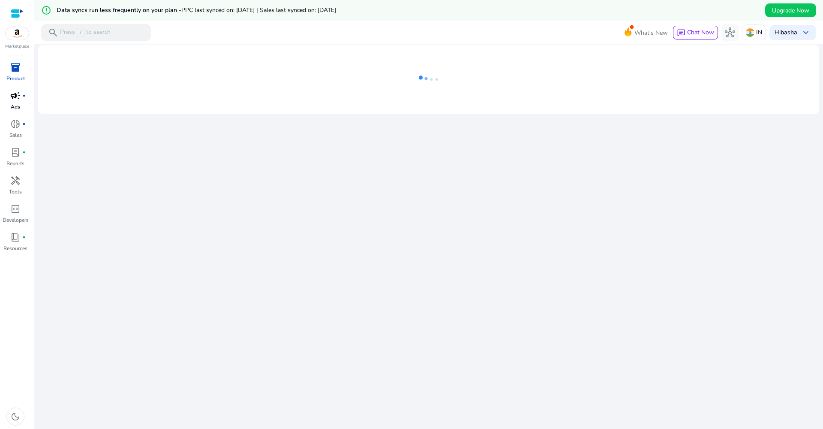
click at [19, 95] on span "campaign" at bounding box center [15, 95] width 10 height 10
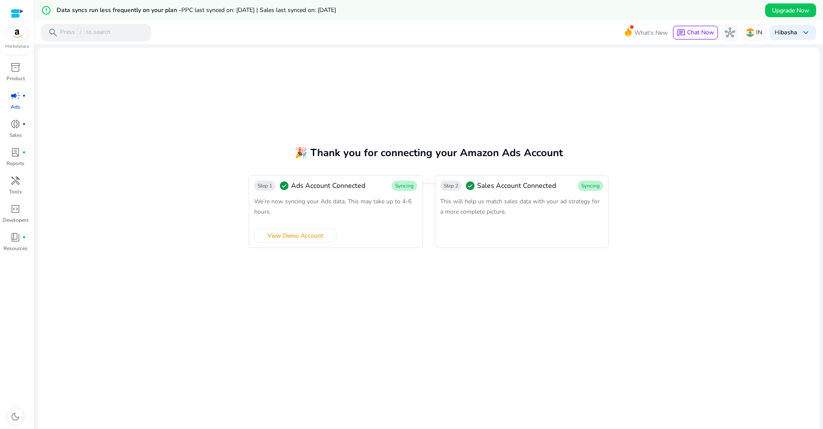
click at [169, 195] on mat-card "🎉 Thank you for connecting your Amazon Ads Account Step 1 check_circle Ads Acco…" at bounding box center [429, 247] width 782 height 399
click at [309, 239] on span "View Demo Account" at bounding box center [296, 235] width 56 height 9
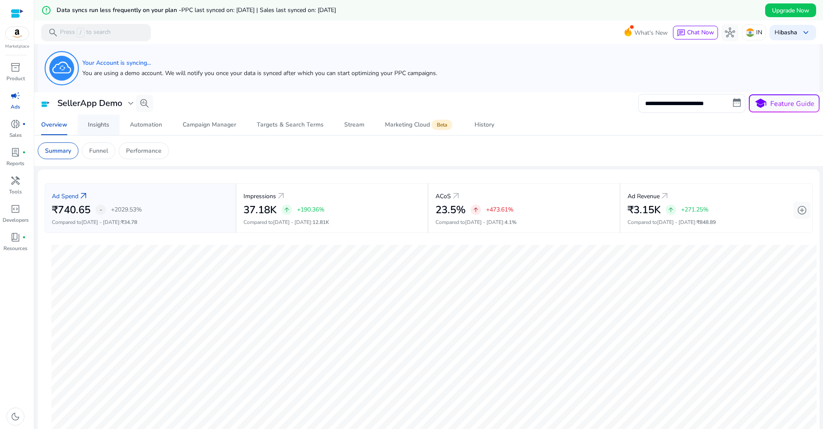
click at [102, 123] on div "Insights" at bounding box center [98, 125] width 21 height 6
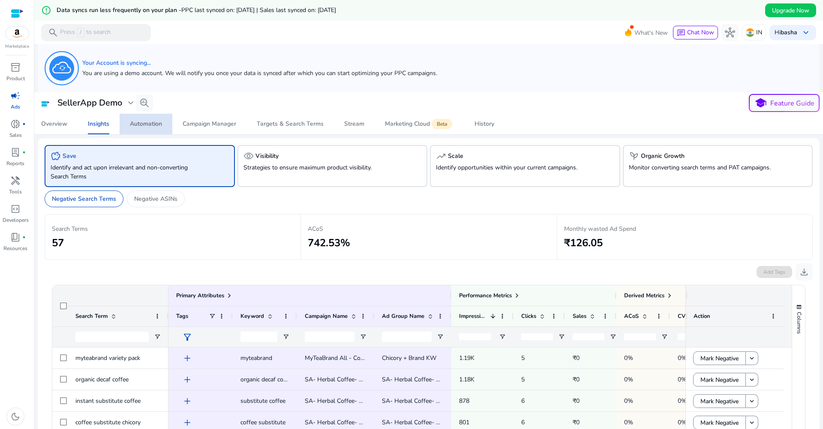
click at [142, 129] on span "Automation" at bounding box center [146, 124] width 32 height 21
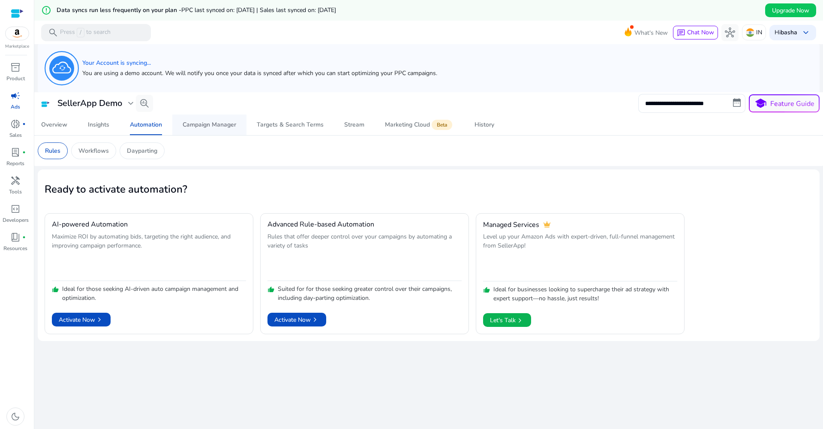
click at [203, 126] on div "Campaign Manager" at bounding box center [210, 125] width 54 height 6
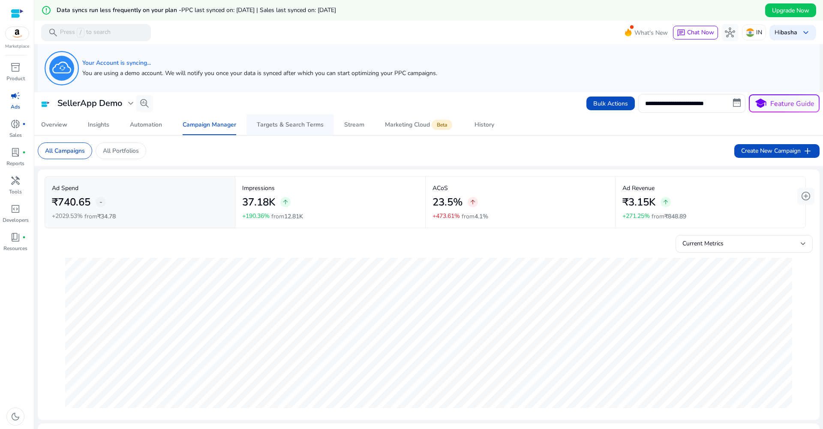
click at [304, 131] on span "Targets & Search Terms" at bounding box center [290, 124] width 67 height 21
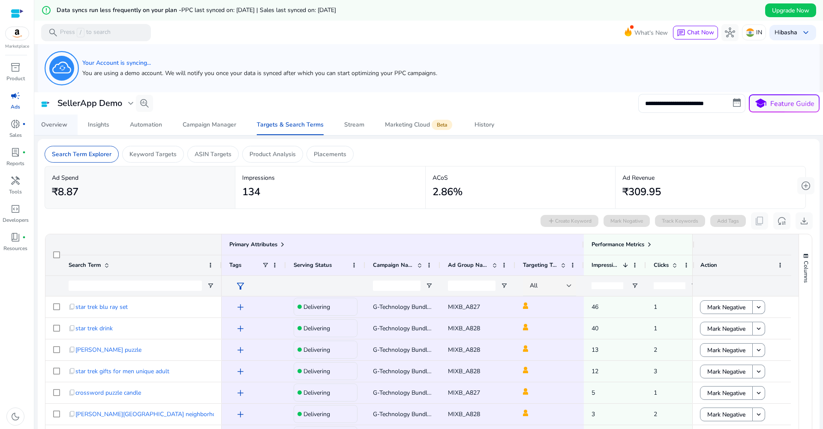
click at [52, 129] on span "Overview" at bounding box center [54, 124] width 26 height 21
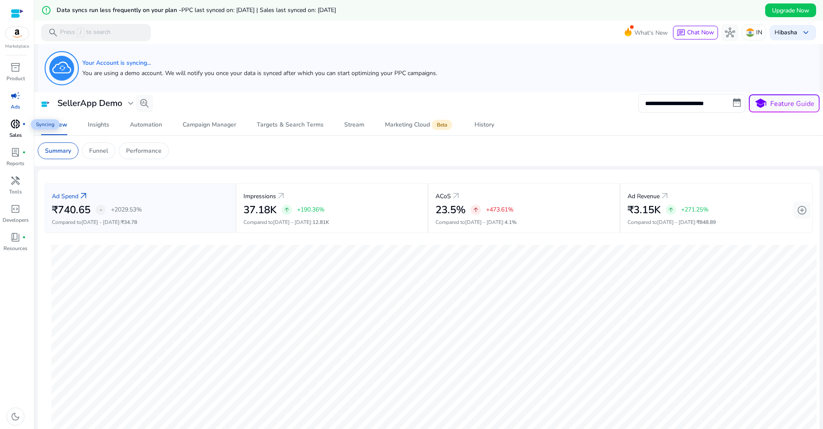
click at [18, 126] on span "donut_small" at bounding box center [15, 124] width 10 height 10
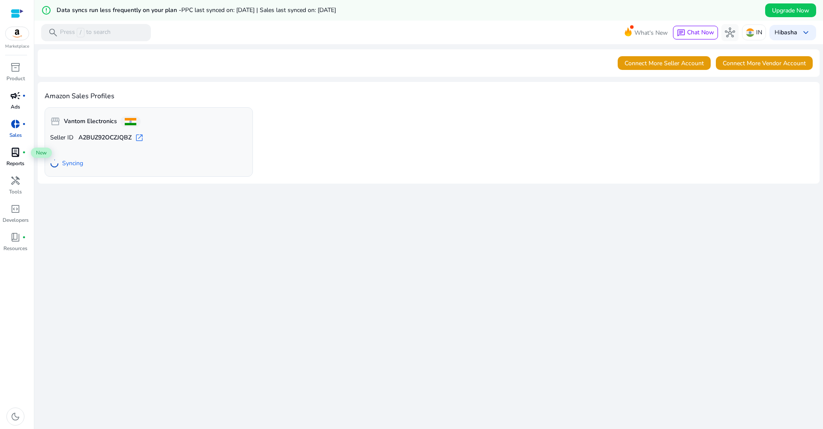
click at [17, 156] on span "lab_profile" at bounding box center [15, 152] width 10 height 10
click at [20, 156] on span "lab_profile" at bounding box center [15, 152] width 10 height 10
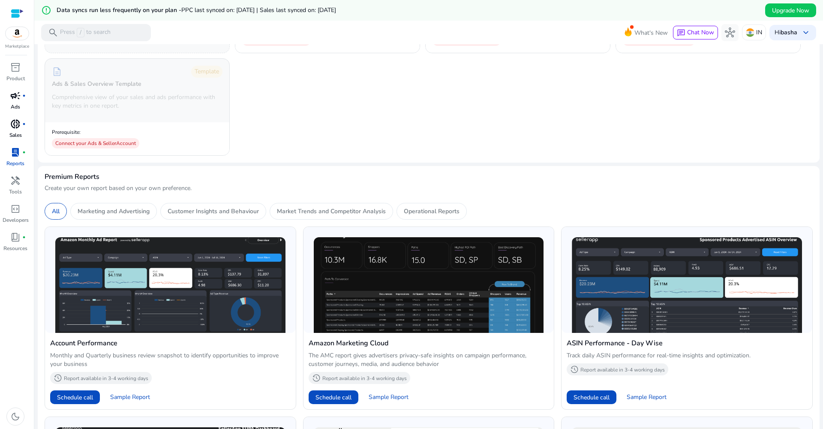
scroll to position [156, 0]
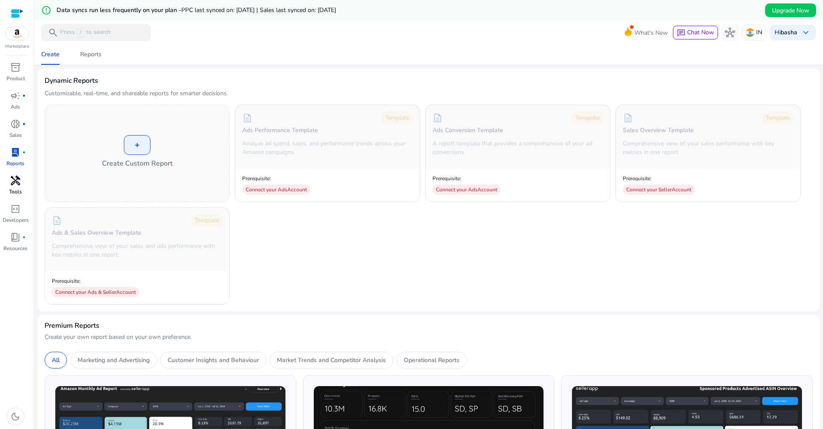
click at [16, 181] on span "handyman" at bounding box center [15, 180] width 10 height 10
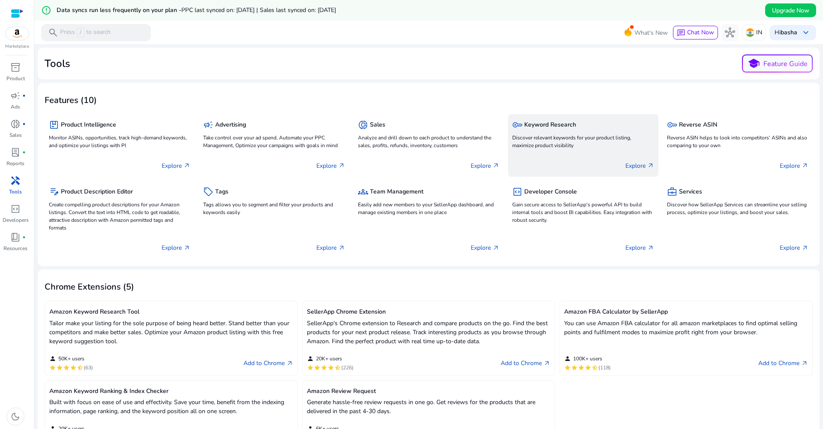
click at [599, 146] on p "Discover relevant keywords for your product listing, maximize product visibility" at bounding box center [582, 141] width 141 height 15
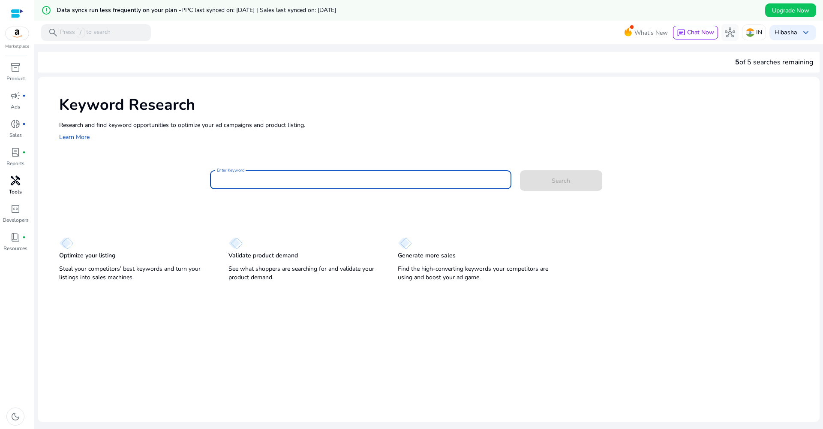
click at [360, 181] on input "Enter Keyword" at bounding box center [361, 179] width 288 height 9
type input "*"
type input "**********"
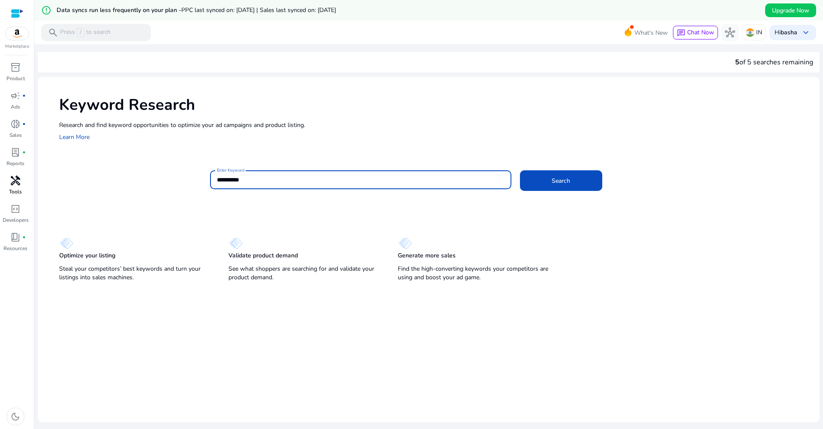
click at [559, 180] on button "Search" at bounding box center [561, 180] width 82 height 21
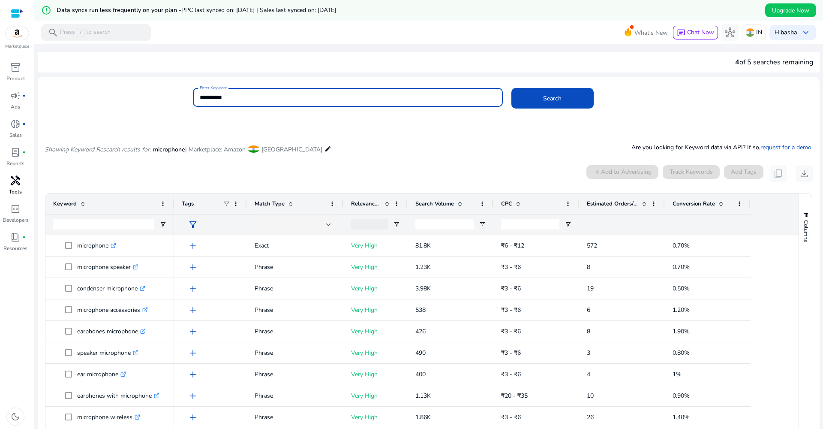
scroll to position [123, 0]
